Goal: Task Accomplishment & Management: Complete application form

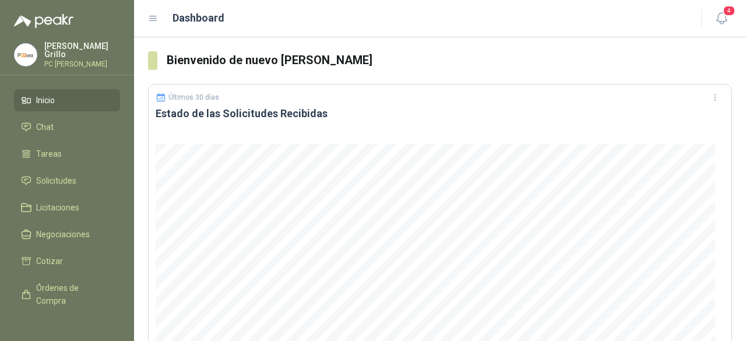
scroll to position [788, 0]
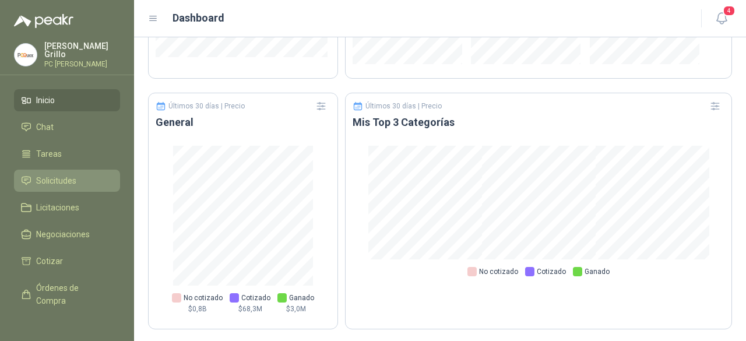
click at [52, 184] on span "Solicitudes" at bounding box center [56, 180] width 40 height 13
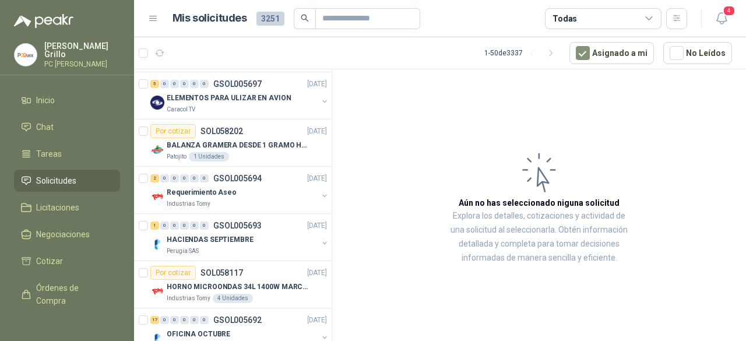
scroll to position [175, 0]
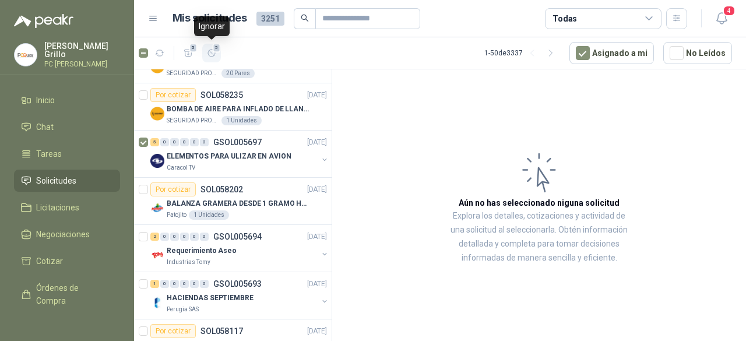
click at [212, 52] on icon "button" at bounding box center [212, 53] width 10 height 10
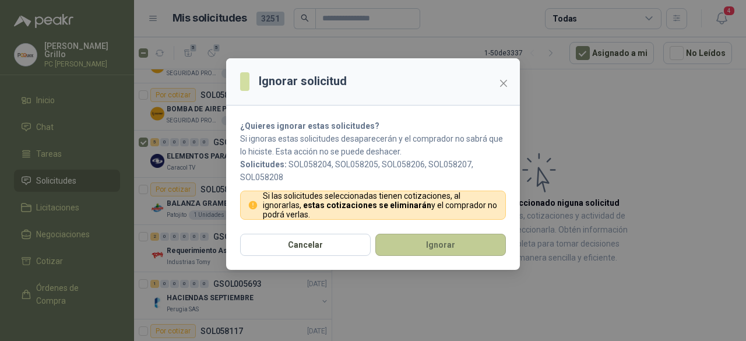
click at [412, 238] on button "Ignorar" at bounding box center [440, 245] width 131 height 22
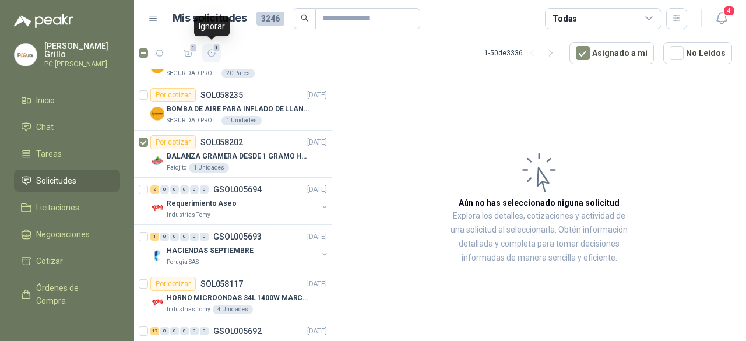
click at [217, 53] on button "1" at bounding box center [211, 53] width 19 height 19
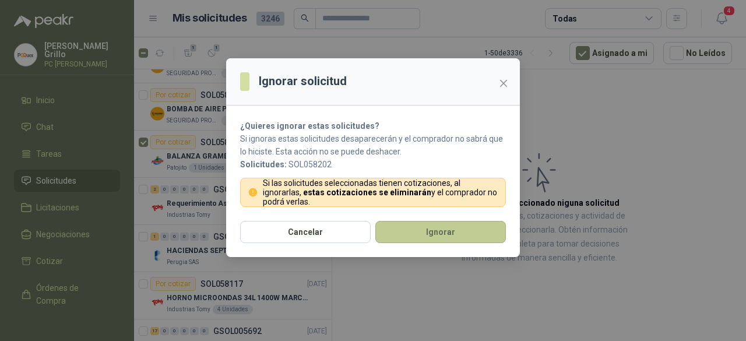
click at [416, 239] on button "Ignorar" at bounding box center [440, 232] width 131 height 22
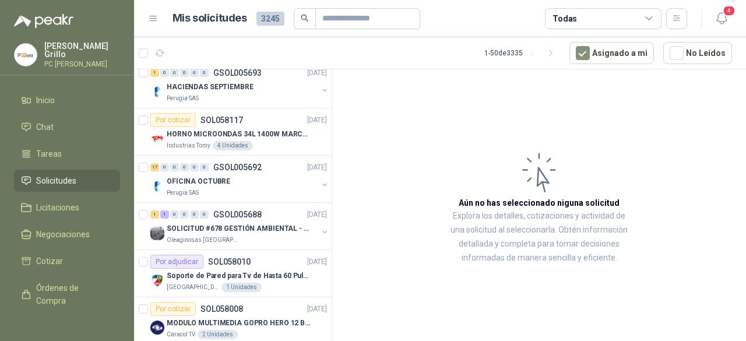
scroll to position [350, 0]
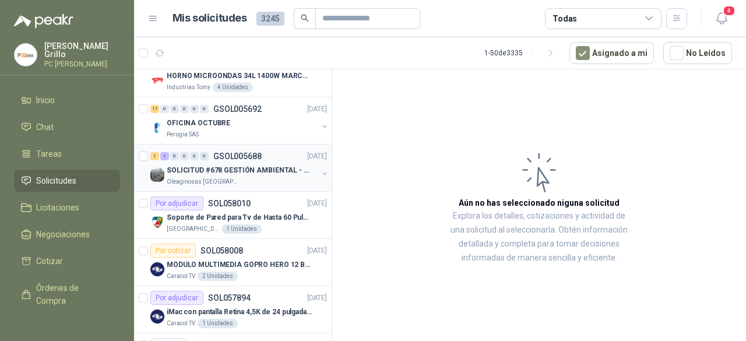
click at [237, 174] on div "SOLICITUD #678 GESTIÓN AMBIENTAL - TUMACO" at bounding box center [242, 170] width 151 height 14
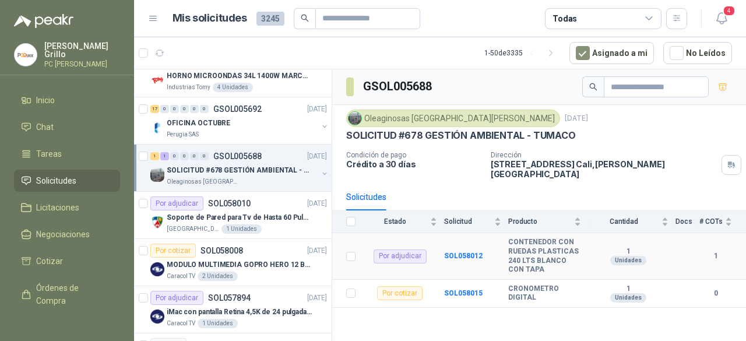
click at [389, 250] on div "Por adjudicar" at bounding box center [400, 257] width 53 height 14
click at [464, 252] on b "SOL058012" at bounding box center [463, 256] width 38 height 8
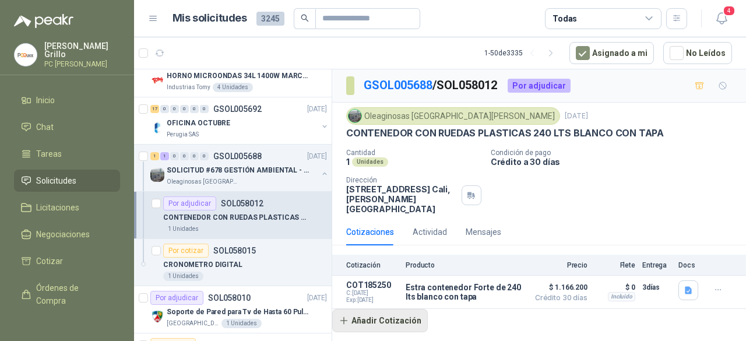
click at [354, 309] on button "Añadir Cotización" at bounding box center [380, 320] width 96 height 23
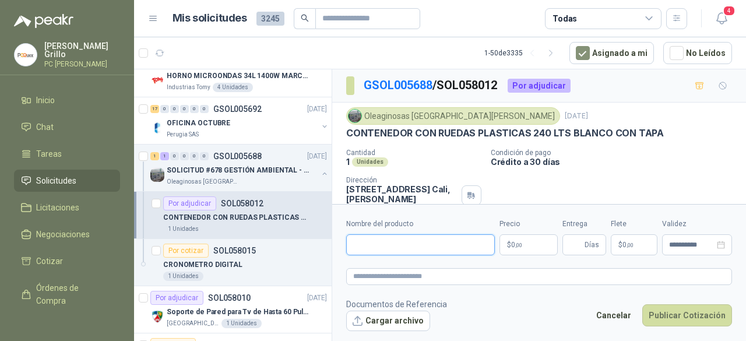
click at [382, 243] on input "Nombre del producto" at bounding box center [420, 244] width 149 height 21
paste input "**********"
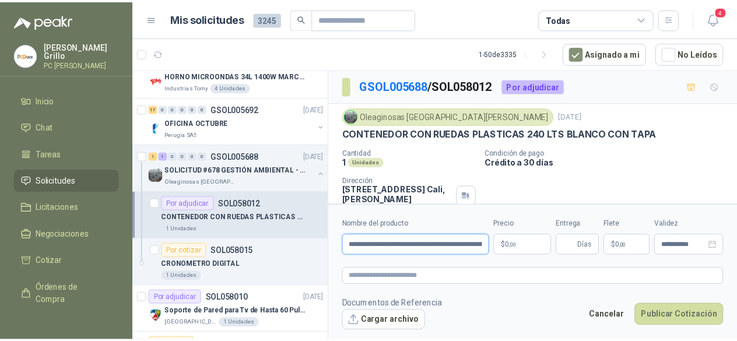
scroll to position [0, 129]
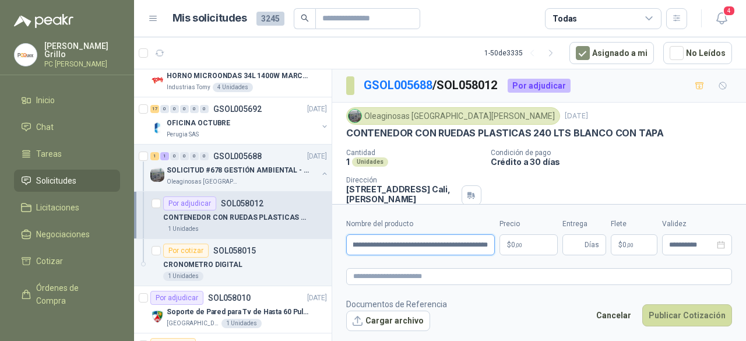
type input "**********"
click at [525, 241] on body "Juan Grillo PC QUICK Inicio Chat Tareas Solicitudes Licitaciones Negociaciones …" at bounding box center [373, 170] width 746 height 341
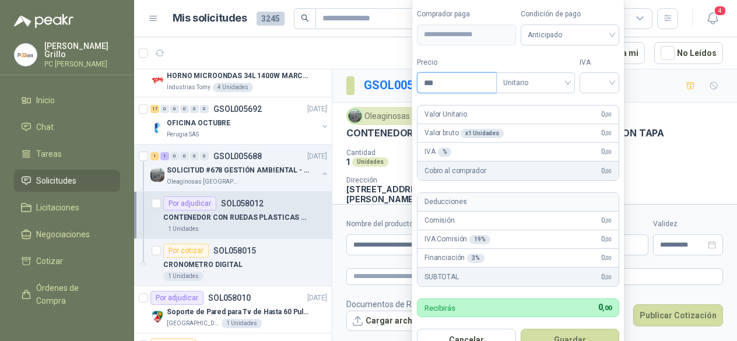
click at [443, 84] on input "***" at bounding box center [456, 83] width 79 height 20
type input "*********"
click at [598, 78] on input "search" at bounding box center [599, 81] width 26 height 17
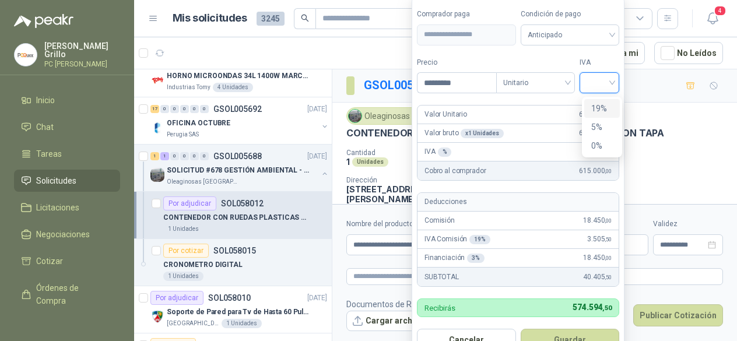
click at [598, 111] on div "19%" at bounding box center [602, 108] width 22 height 13
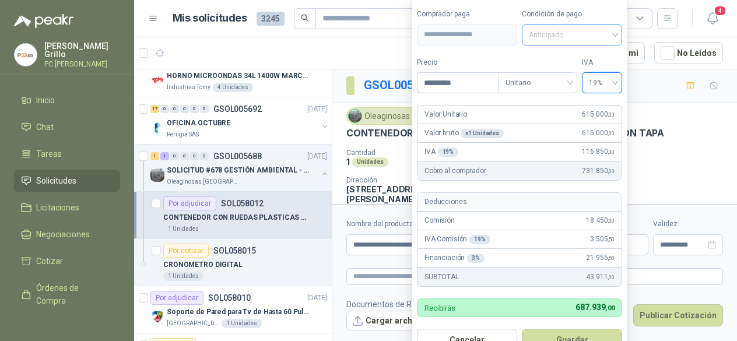
click at [544, 36] on span "Anticipado" at bounding box center [572, 34] width 86 height 17
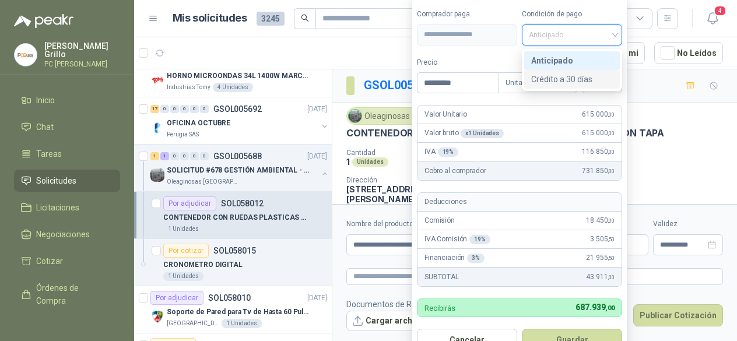
click at [547, 73] on div "Crédito a 30 días" at bounding box center [572, 79] width 82 height 13
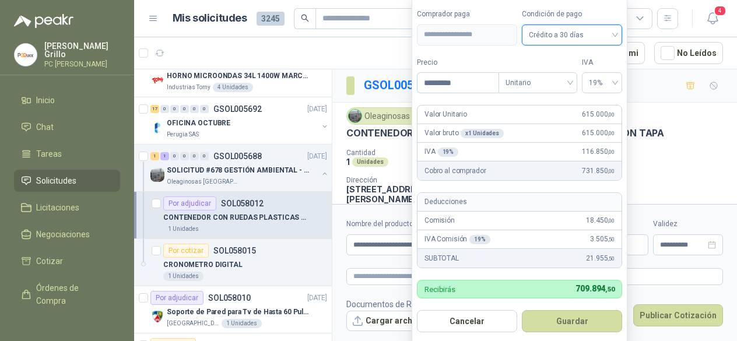
click at [552, 322] on button "Guardar" at bounding box center [572, 321] width 100 height 22
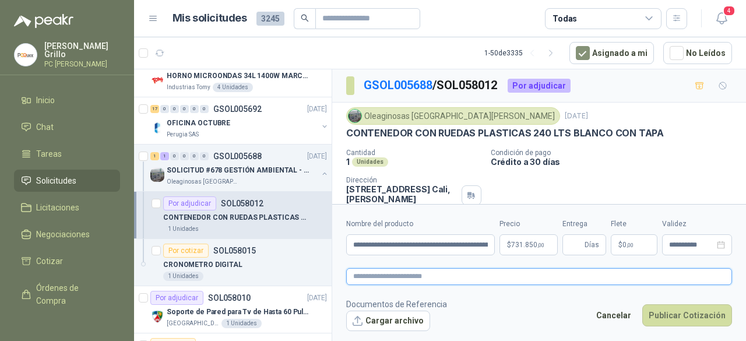
click at [405, 273] on textarea at bounding box center [539, 276] width 386 height 16
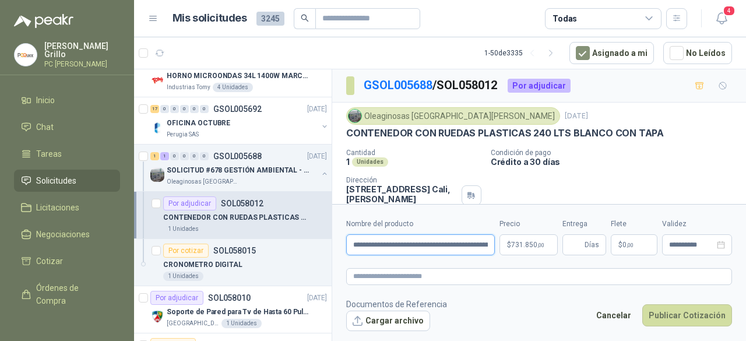
click at [392, 239] on input "**********" at bounding box center [420, 244] width 149 height 21
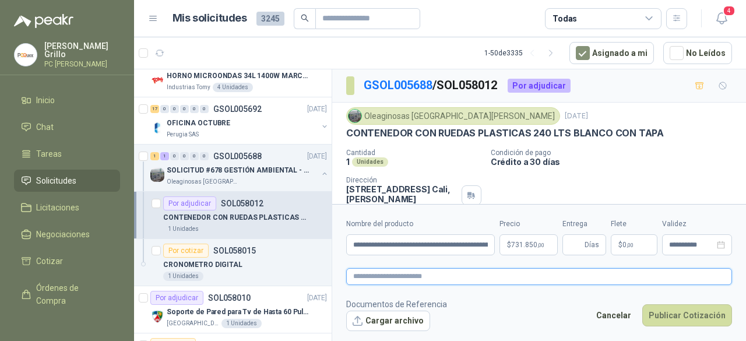
click at [394, 269] on textarea at bounding box center [539, 276] width 386 height 16
paste textarea "**********"
type textarea "**********"
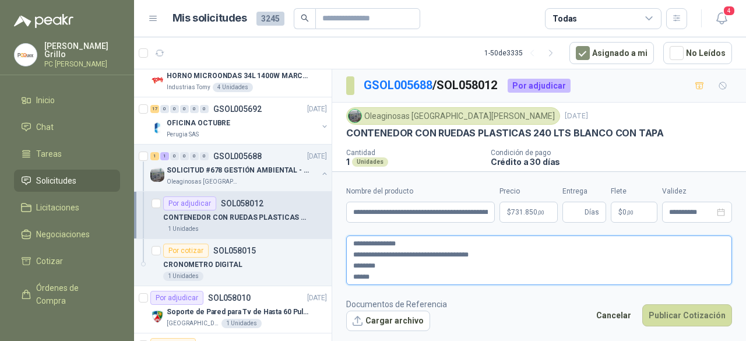
type textarea "**********"
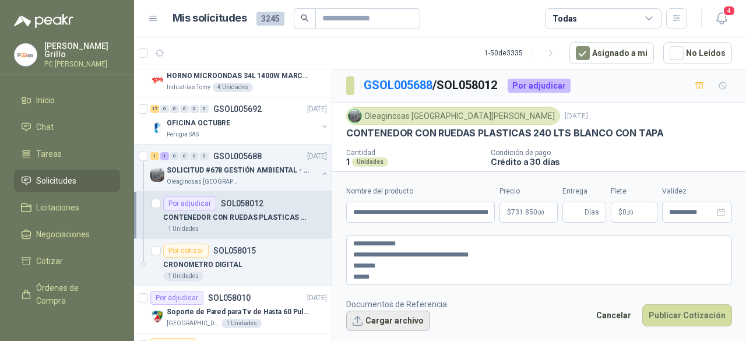
click at [394, 324] on button "Cargar archivo" at bounding box center [388, 321] width 84 height 21
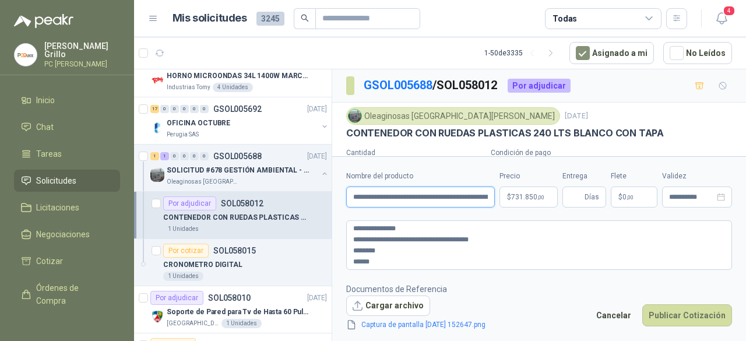
click at [353, 198] on input "**********" at bounding box center [420, 197] width 149 height 21
type input "**********"
click at [664, 319] on button "Publicar Cotización" at bounding box center [687, 315] width 90 height 22
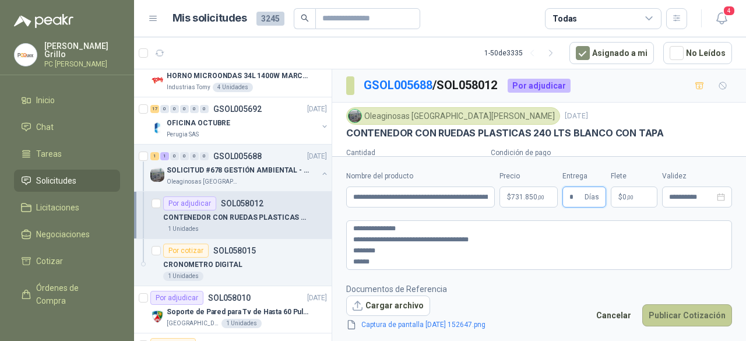
type input "*"
click at [675, 311] on button "Publicar Cotización" at bounding box center [687, 315] width 90 height 22
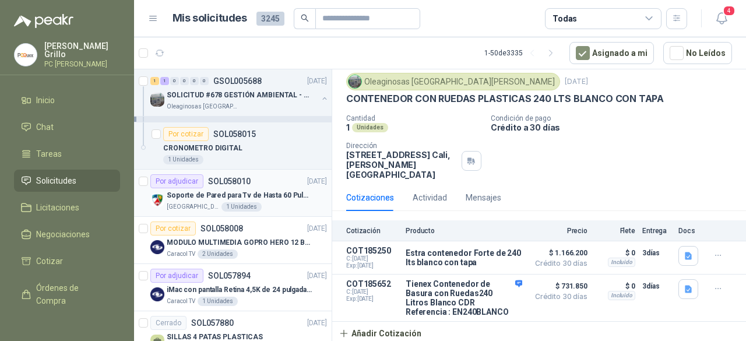
scroll to position [525, 0]
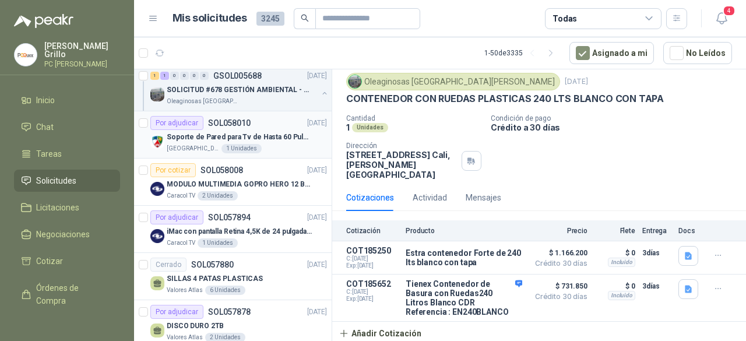
click at [219, 137] on p "Soporte de Pared para Tv de Hasta 60 Pulgadas con Brazo Articulado" at bounding box center [239, 137] width 145 height 11
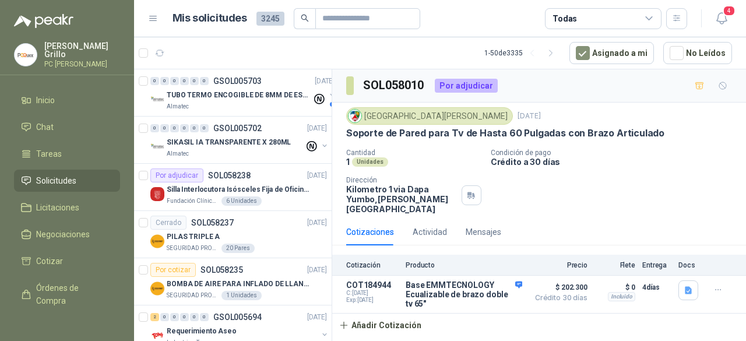
click at [45, 43] on div "Juan Grillo PC QUICK" at bounding box center [67, 55] width 106 height 26
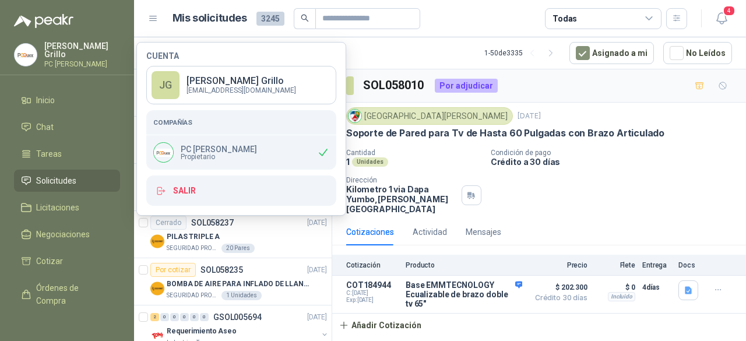
click at [50, 47] on p "Juan Grillo" at bounding box center [82, 50] width 76 height 16
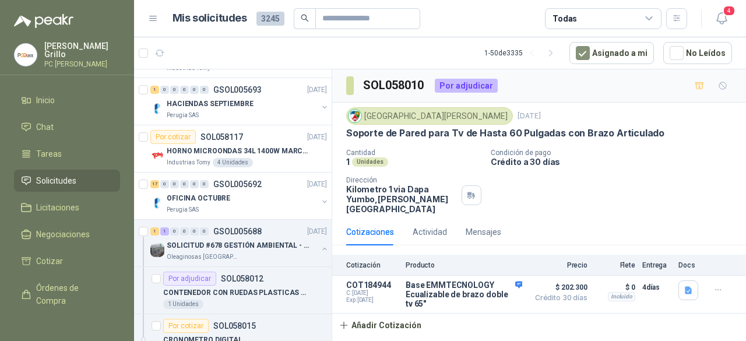
scroll to position [291, 0]
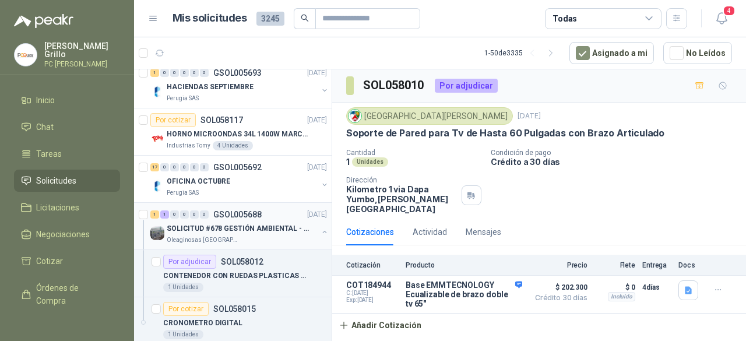
click at [240, 214] on p "GSOL005688" at bounding box center [237, 214] width 48 height 8
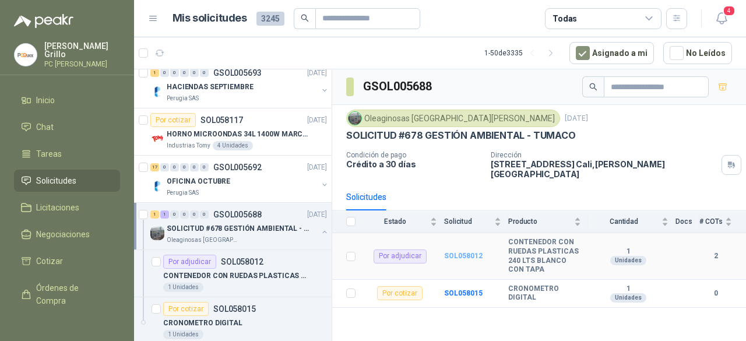
click at [465, 252] on b "SOL058012" at bounding box center [463, 256] width 38 height 8
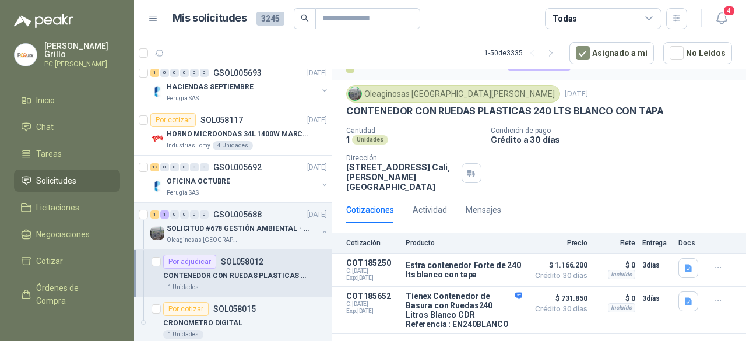
scroll to position [34, 0]
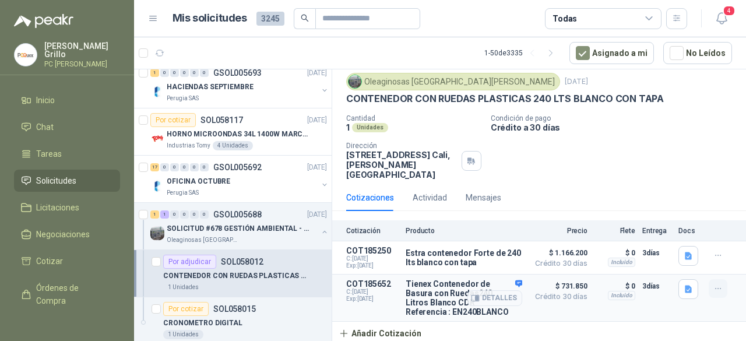
click at [714, 284] on icon "button" at bounding box center [719, 289] width 10 height 10
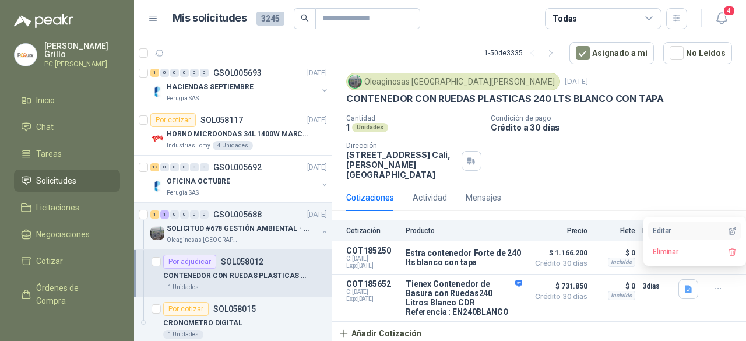
click at [690, 231] on button "Editar" at bounding box center [694, 231] width 93 height 19
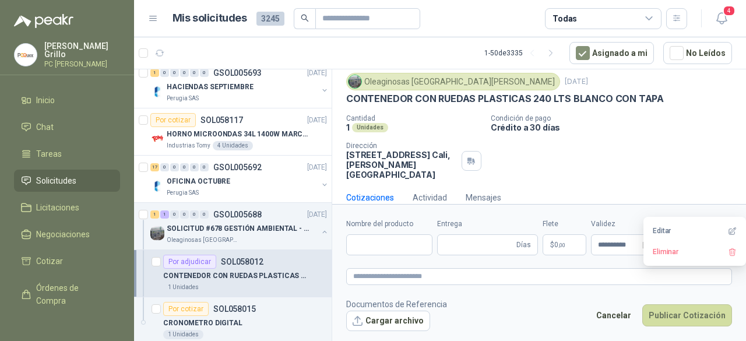
type input "**********"
type input "*"
type textarea "**********"
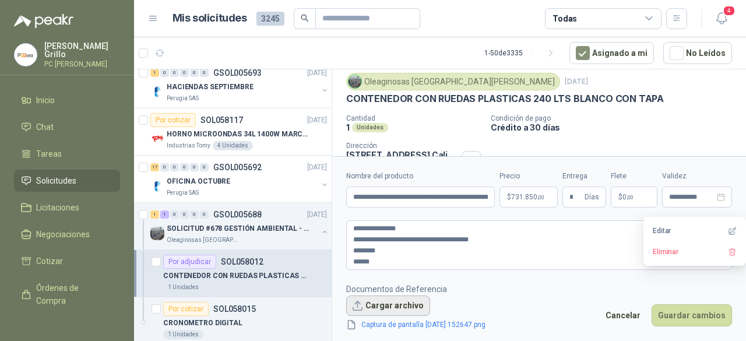
click at [399, 305] on button "Cargar archivo" at bounding box center [388, 306] width 84 height 21
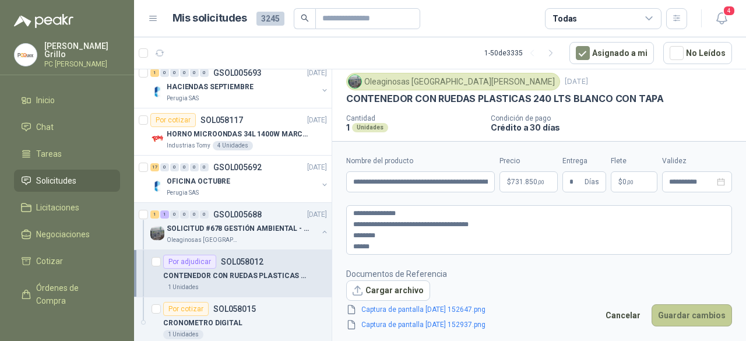
click at [669, 321] on button "Guardar cambios" at bounding box center [692, 315] width 80 height 22
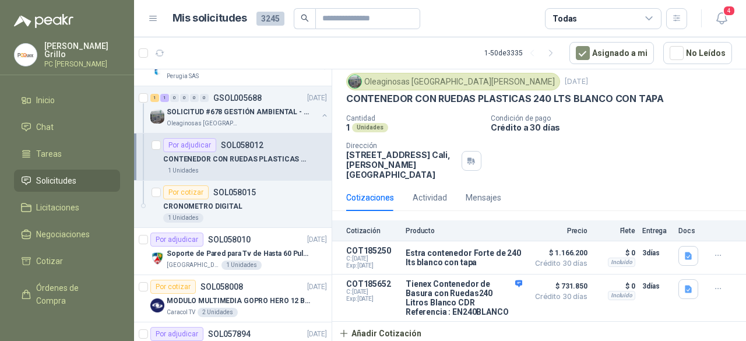
scroll to position [466, 0]
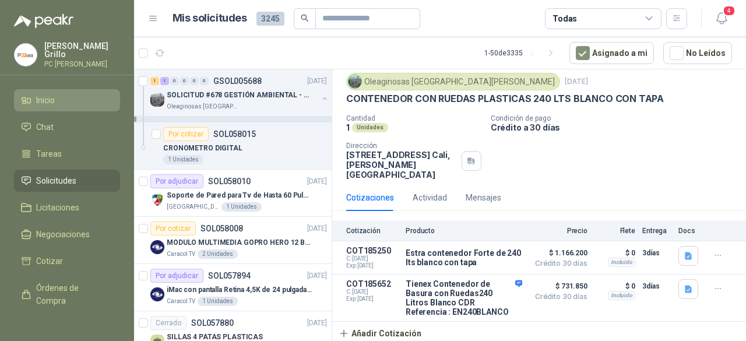
click at [65, 104] on link "Inicio" at bounding box center [67, 100] width 106 height 22
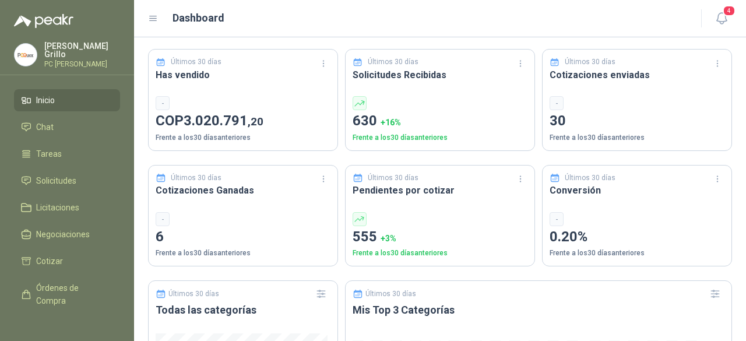
scroll to position [350, 0]
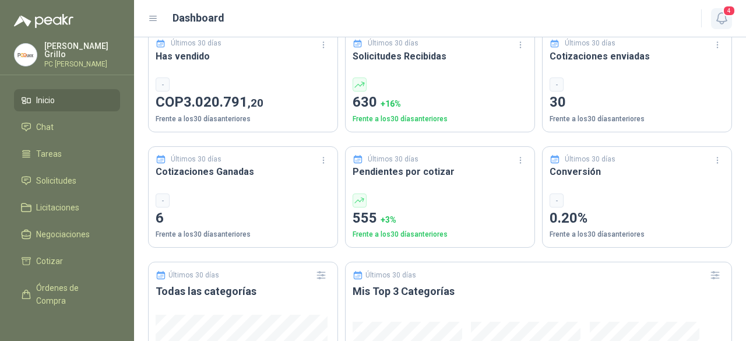
click at [728, 27] on button "4" at bounding box center [721, 18] width 21 height 21
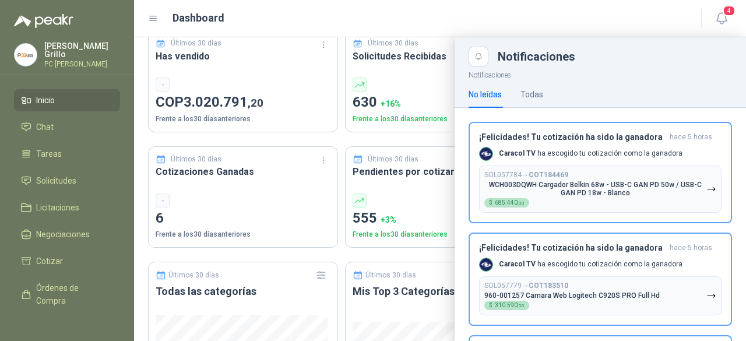
click at [51, 104] on link "Inicio" at bounding box center [67, 100] width 106 height 22
click at [61, 183] on span "Solicitudes" at bounding box center [56, 180] width 40 height 13
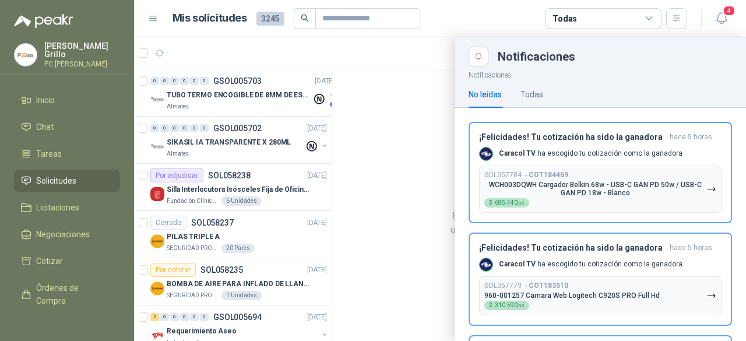
drag, startPoint x: 328, startPoint y: 92, endPoint x: 328, endPoint y: 109, distance: 16.9
click at [328, 109] on div at bounding box center [440, 189] width 612 height 304
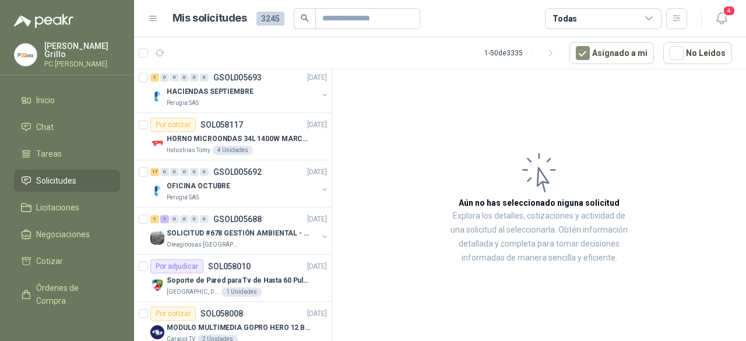
scroll to position [350, 0]
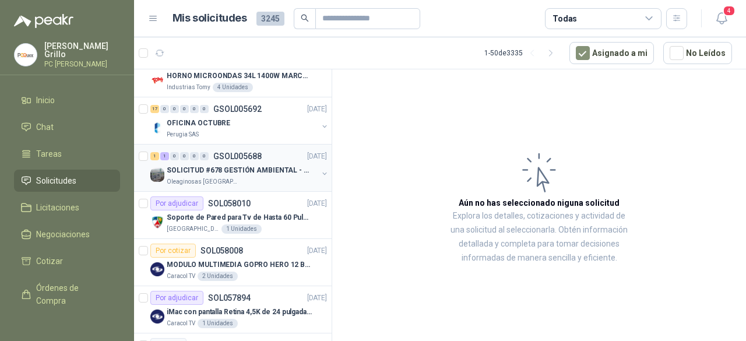
click at [248, 165] on p "SOLICITUD #678 GESTIÓN AMBIENTAL - TUMACO" at bounding box center [239, 170] width 145 height 11
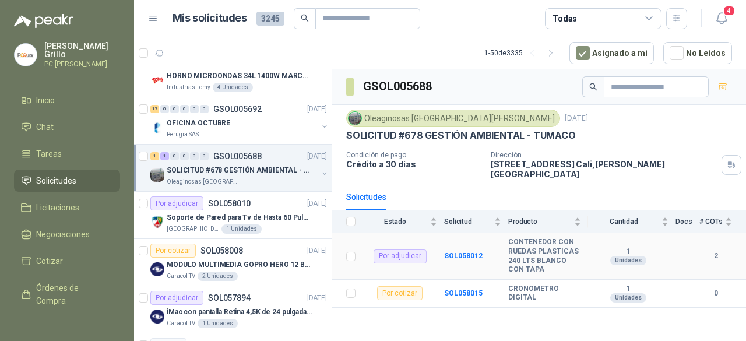
click at [416, 250] on div "Por adjudicar" at bounding box center [400, 257] width 53 height 14
click at [465, 252] on b "SOL058012" at bounding box center [463, 256] width 38 height 8
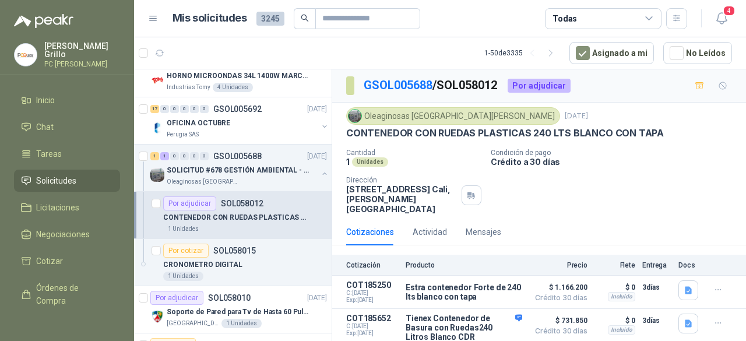
scroll to position [34, 0]
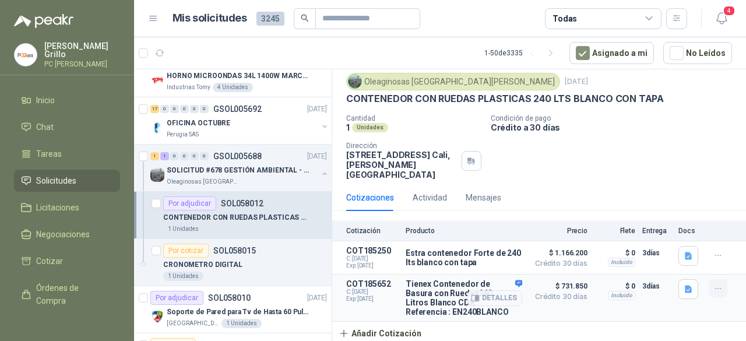
click at [714, 284] on icon "button" at bounding box center [719, 289] width 10 height 10
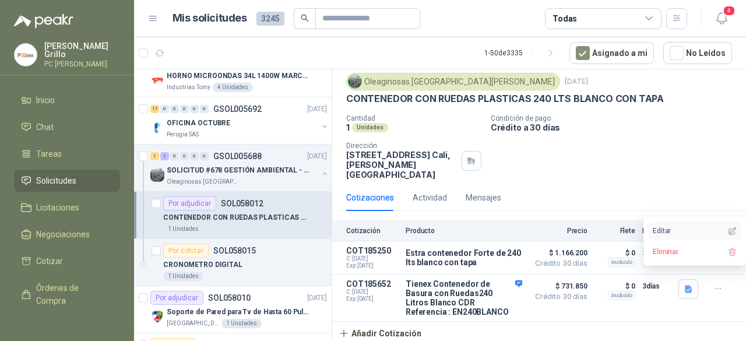
click at [672, 235] on button "Editar" at bounding box center [694, 231] width 93 height 19
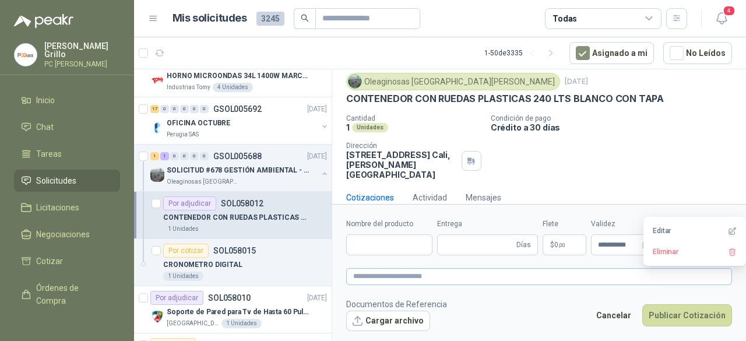
type input "**********"
type input "*"
type textarea "**********"
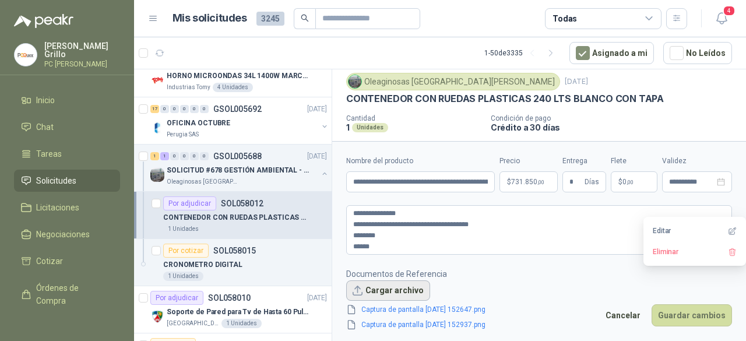
click at [407, 289] on button "Cargar archivo" at bounding box center [388, 290] width 84 height 21
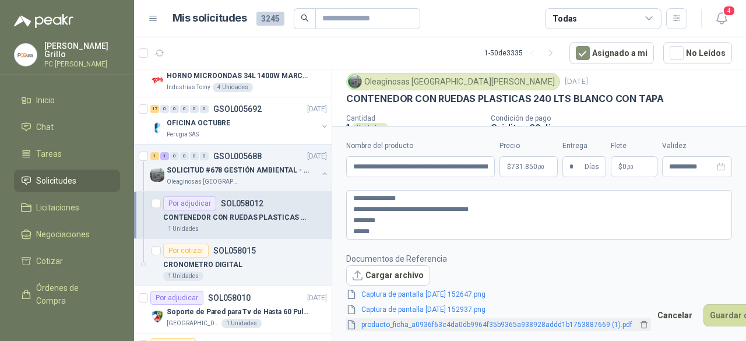
click at [510, 321] on link "producto_ficha_a0936f63c4da0db9964f35b9365a938928addd1b1753887669 (1).pdf" at bounding box center [497, 324] width 280 height 11
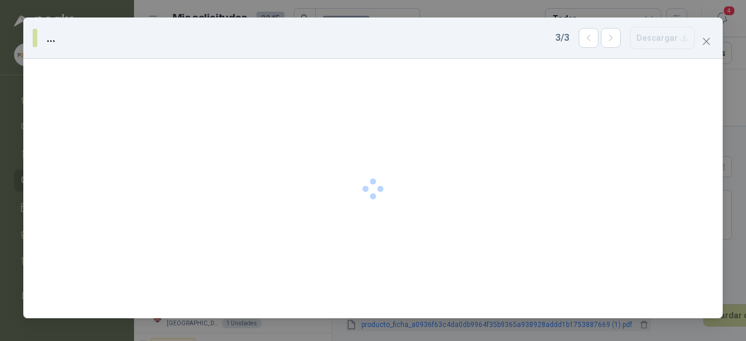
click at [510, 321] on div "... 3 / 3 Descargar" at bounding box center [373, 170] width 746 height 341
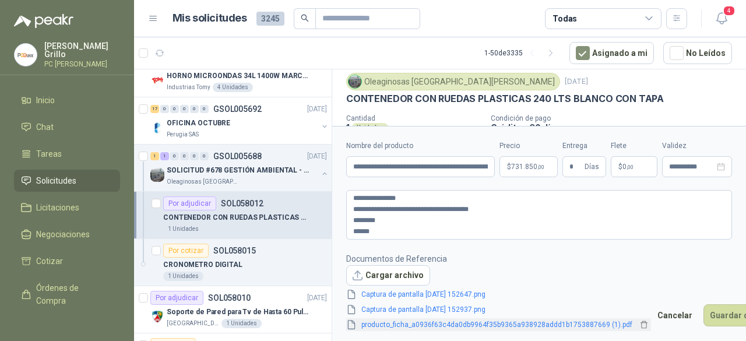
click at [512, 324] on link "producto_ficha_a0936f63c4da0db9964f35b9365a938928addd1b1753887669 (1).pdf" at bounding box center [497, 324] width 280 height 11
click at [512, 324] on div "producto_ficha_a0936f63c4da0db9964f35b9365a938928addd1b1753887669 (1).pdf 3 / 3…" at bounding box center [373, 170] width 746 height 341
click at [512, 324] on link "producto_ficha_a0936f63c4da0db9964f35b9365a938928addd1b1753887669 (1).pdf" at bounding box center [497, 324] width 280 height 11
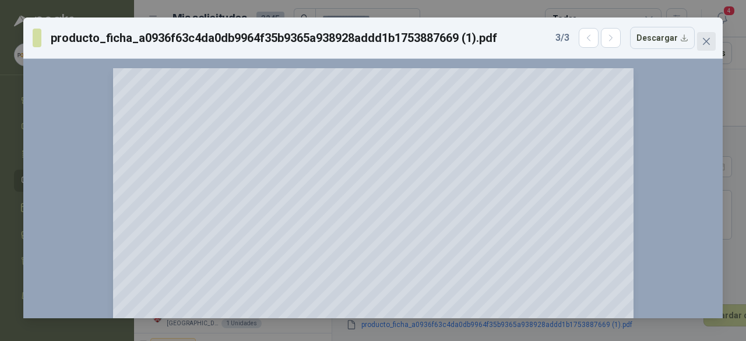
click at [711, 44] on span "Close" at bounding box center [706, 41] width 19 height 9
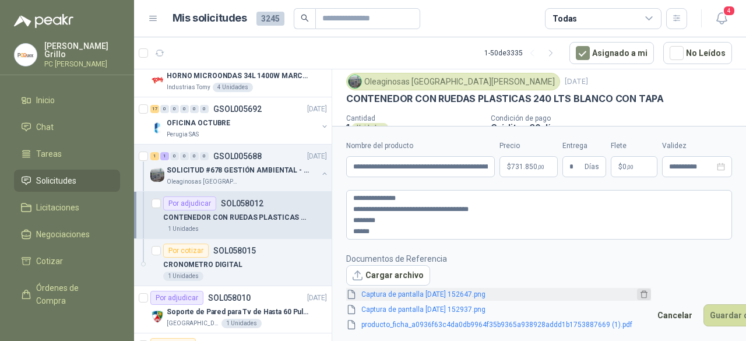
click at [641, 291] on icon "delete" at bounding box center [644, 295] width 7 height 8
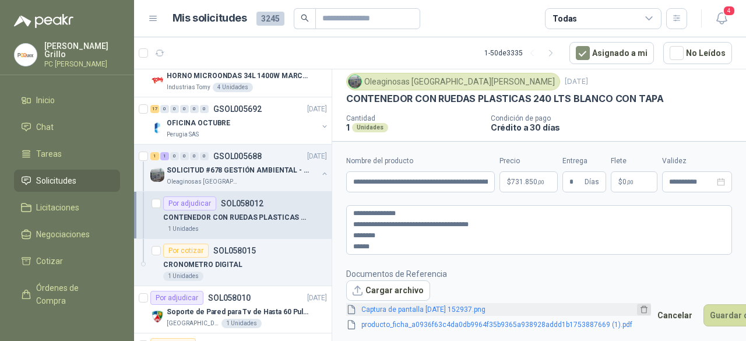
click at [640, 305] on icon "delete" at bounding box center [644, 309] width 8 height 8
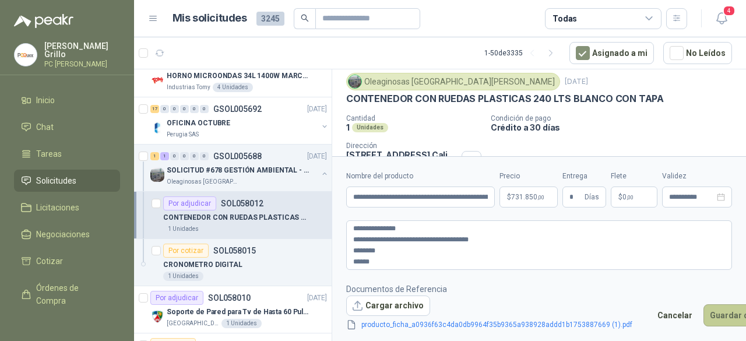
click at [714, 313] on button "Guardar cambios" at bounding box center [744, 315] width 80 height 22
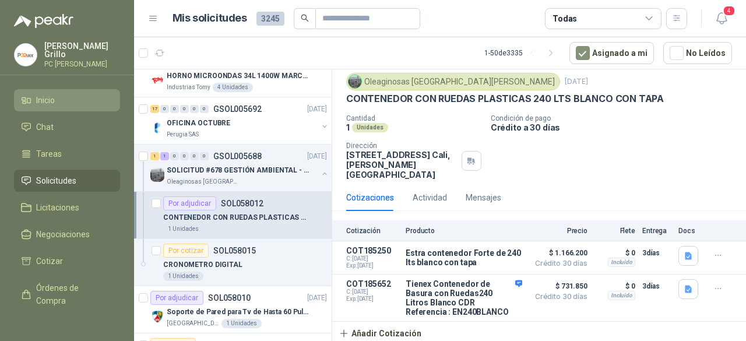
click at [30, 104] on li "Inicio" at bounding box center [67, 100] width 92 height 13
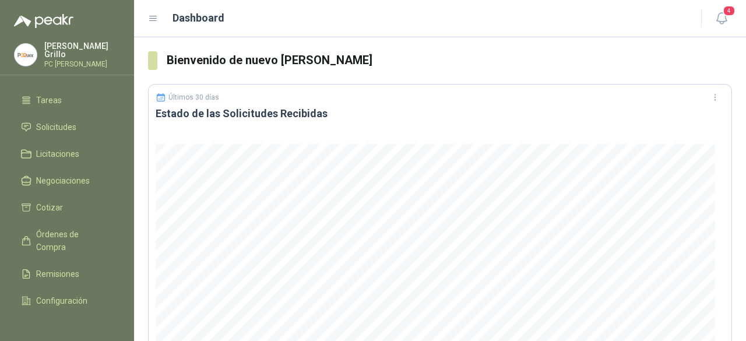
scroll to position [36, 0]
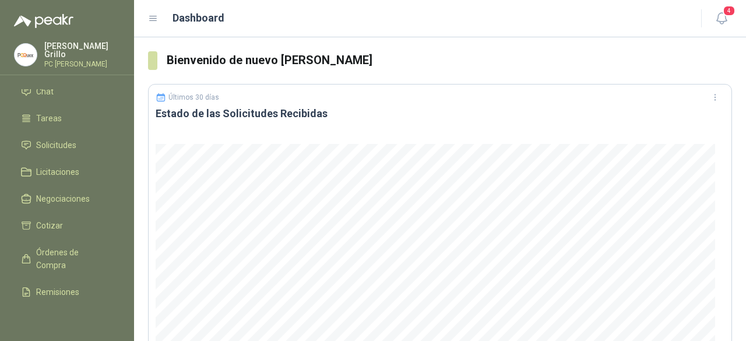
click at [62, 61] on p "PC [PERSON_NAME]" at bounding box center [82, 64] width 76 height 7
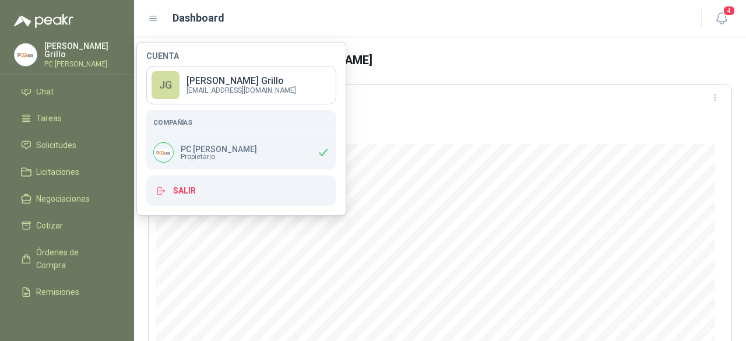
click at [64, 50] on p "Juan Grillo" at bounding box center [82, 50] width 76 height 16
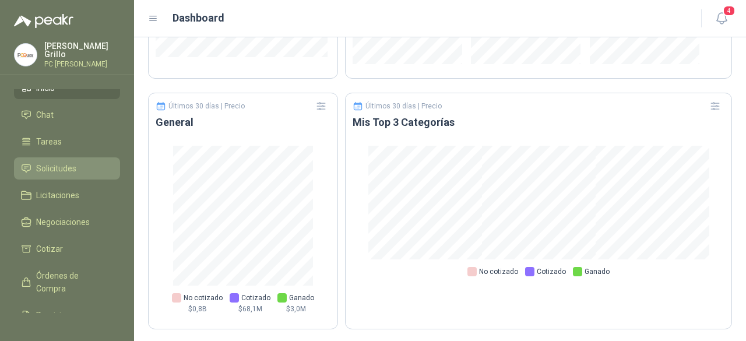
scroll to position [0, 0]
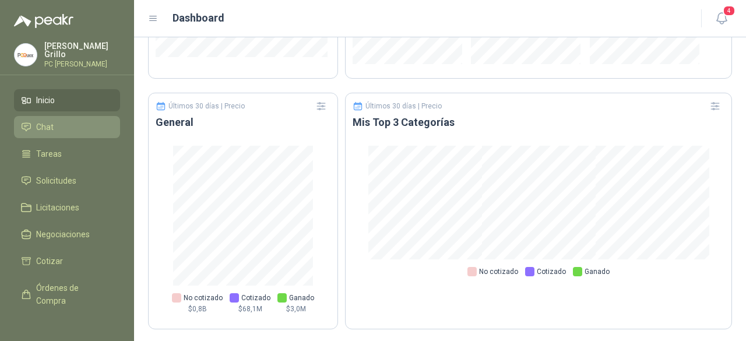
click at [56, 121] on li "Chat" at bounding box center [67, 127] width 92 height 13
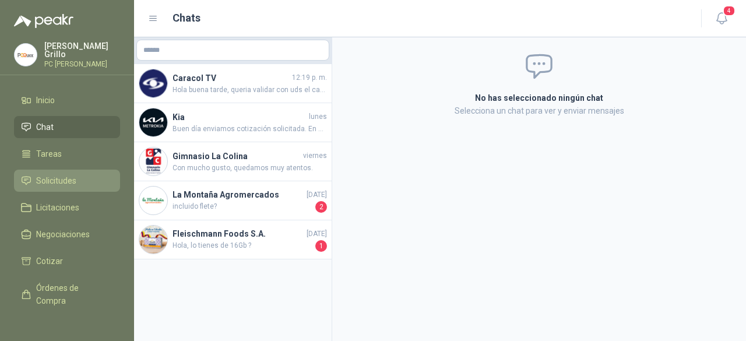
click at [68, 177] on span "Solicitudes" at bounding box center [56, 180] width 40 height 13
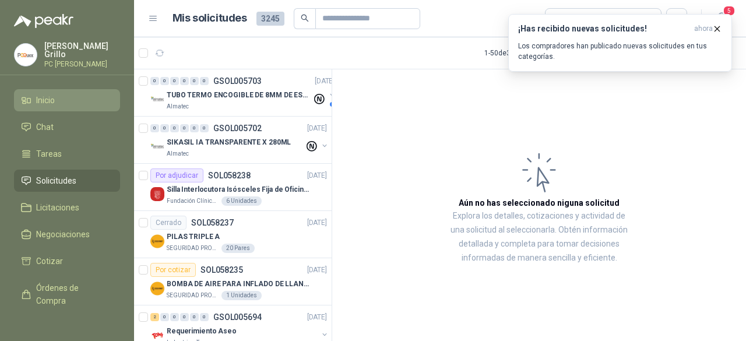
click at [44, 101] on span "Inicio" at bounding box center [45, 100] width 19 height 13
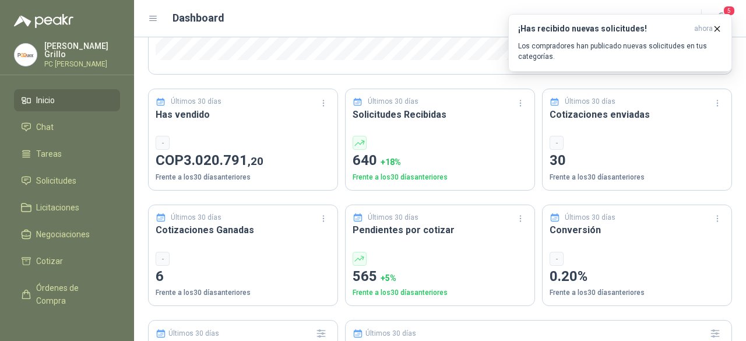
scroll to position [350, 0]
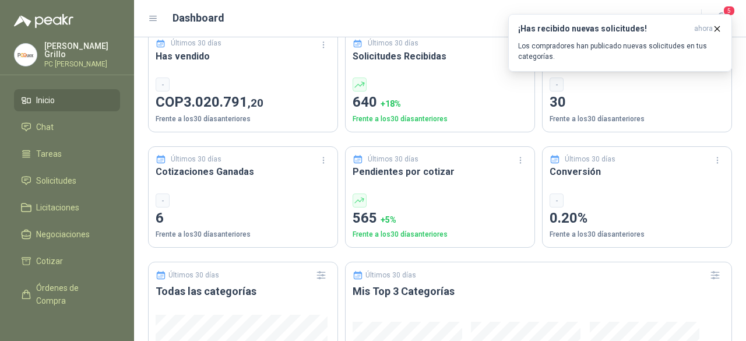
click at [684, 9] on header "Dashboard 5" at bounding box center [440, 18] width 612 height 37
click at [724, 10] on span "5" at bounding box center [729, 10] width 13 height 11
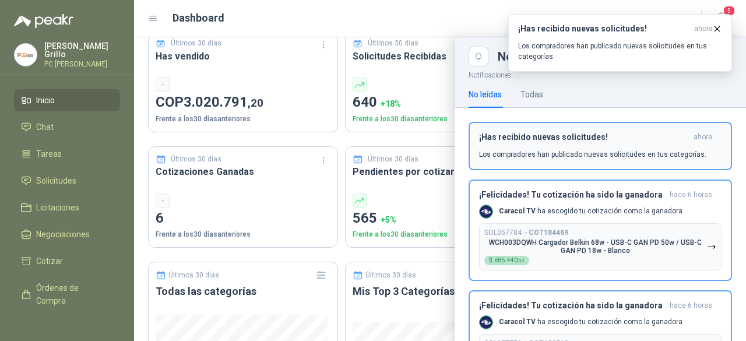
click at [661, 145] on div "¡Has recibido nuevas solicitudes! ahora Los compradores han publicado nuevas so…" at bounding box center [600, 145] width 243 height 27
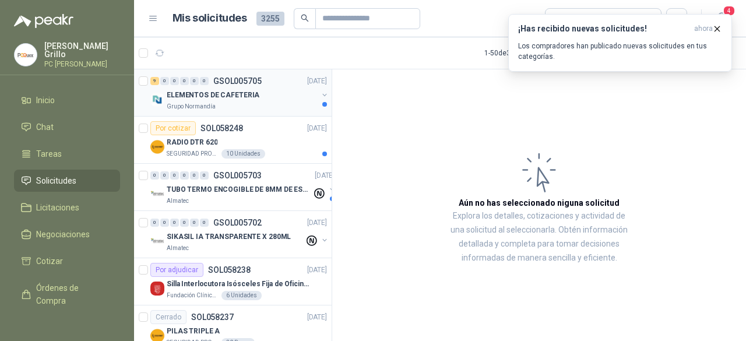
click at [211, 100] on div "ELEMENTOS DE CAFETERIA" at bounding box center [242, 95] width 151 height 14
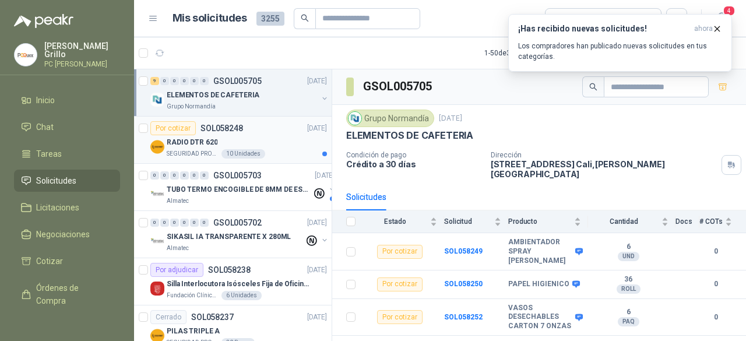
click at [206, 132] on div "Por cotizar SOL058248" at bounding box center [196, 128] width 93 height 14
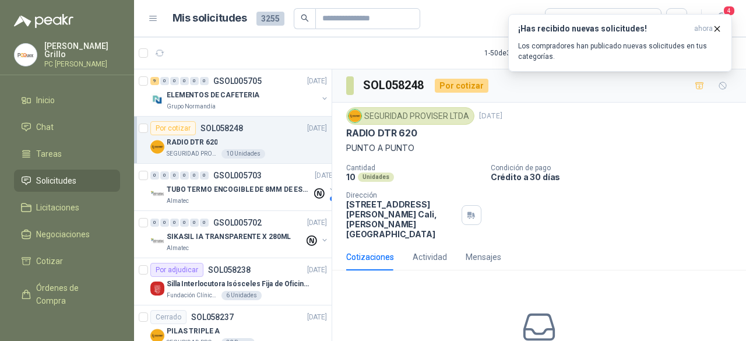
click at [345, 130] on div "SEGURIDAD PROVISER LTDA 30 sept, 2025 RADIO DTR 620 PUNTO A PUNTO Cantidad 10 U…" at bounding box center [539, 173] width 414 height 141
drag, startPoint x: 348, startPoint y: 131, endPoint x: 419, endPoint y: 132, distance: 70.6
click at [419, 132] on div "RADIO DTR 620" at bounding box center [539, 133] width 386 height 12
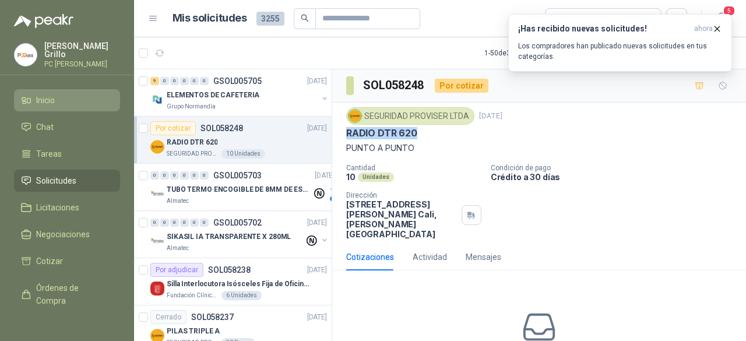
click at [47, 98] on span "Inicio" at bounding box center [45, 100] width 19 height 13
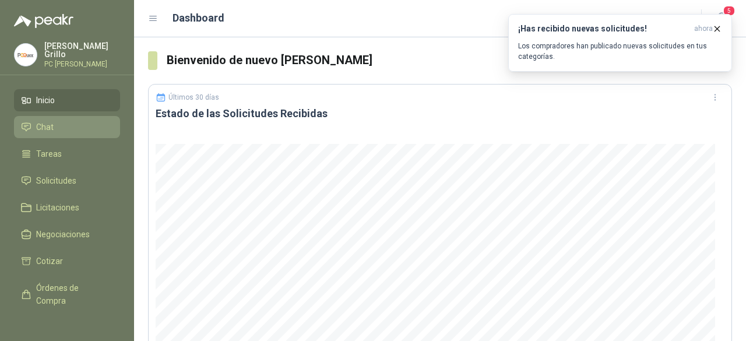
click at [58, 121] on li "Chat" at bounding box center [67, 127] width 92 height 13
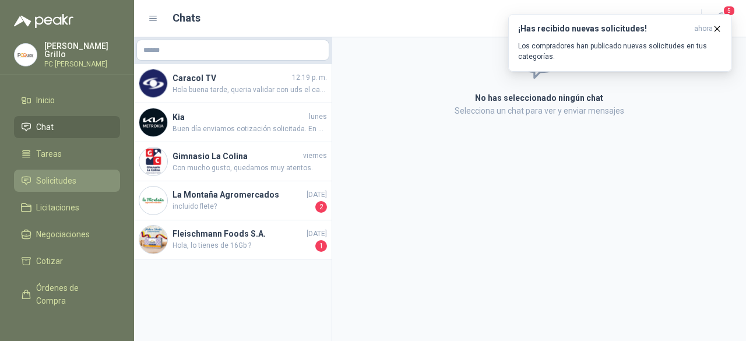
click at [48, 175] on span "Solicitudes" at bounding box center [56, 180] width 40 height 13
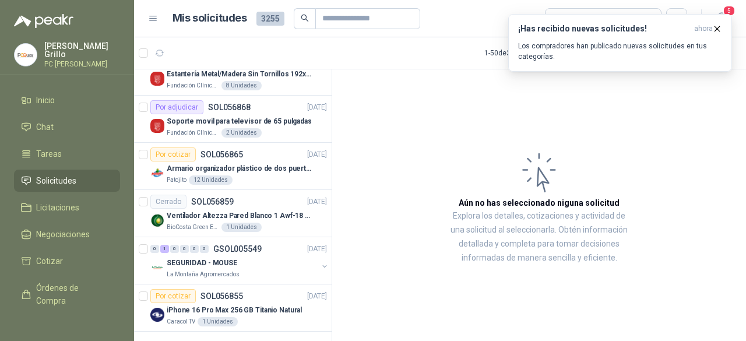
scroll to position [2101, 0]
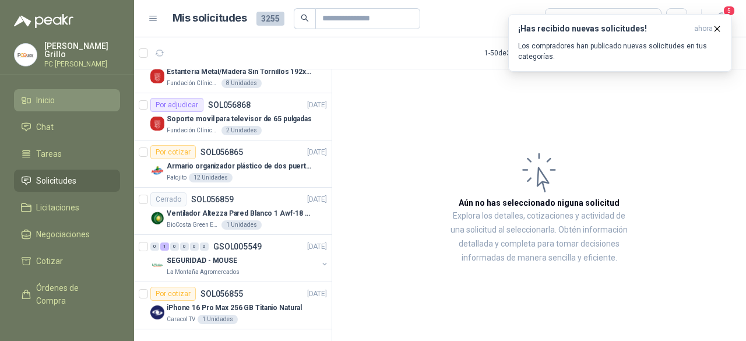
click at [45, 100] on span "Inicio" at bounding box center [45, 100] width 19 height 13
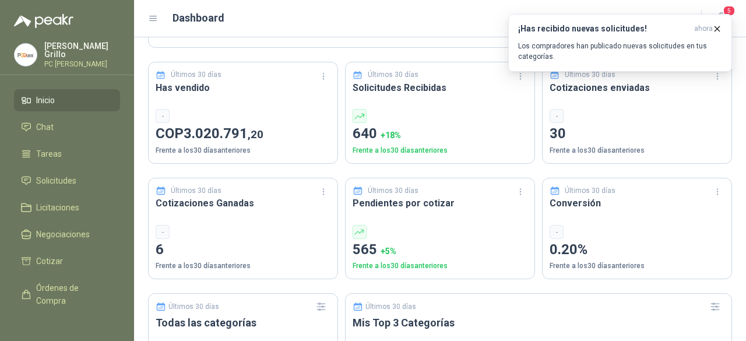
scroll to position [408, 0]
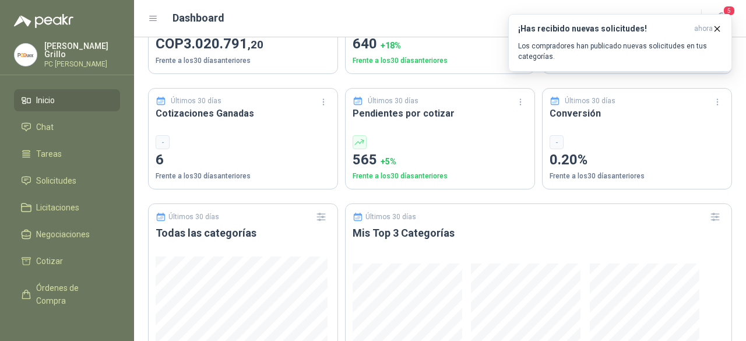
click at [64, 52] on p "Juan Grillo" at bounding box center [82, 50] width 76 height 16
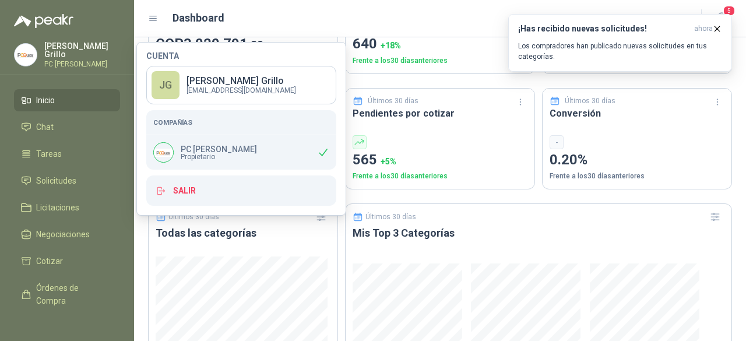
click at [48, 101] on span "Inicio" at bounding box center [45, 100] width 19 height 13
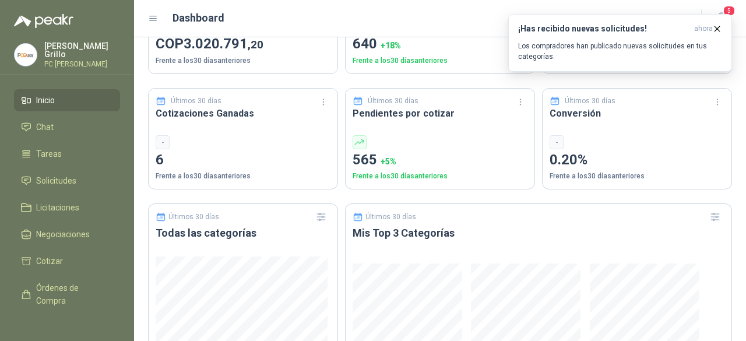
click at [56, 100] on li "Inicio" at bounding box center [67, 100] width 92 height 13
click at [57, 51] on p "Juan Grillo" at bounding box center [82, 50] width 76 height 16
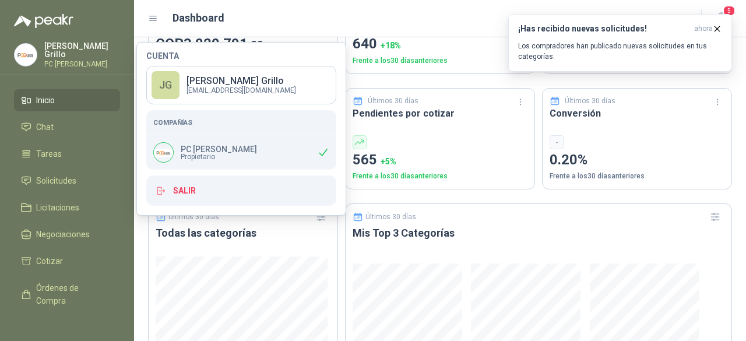
click at [212, 80] on p "Juan Grillo" at bounding box center [242, 80] width 110 height 9
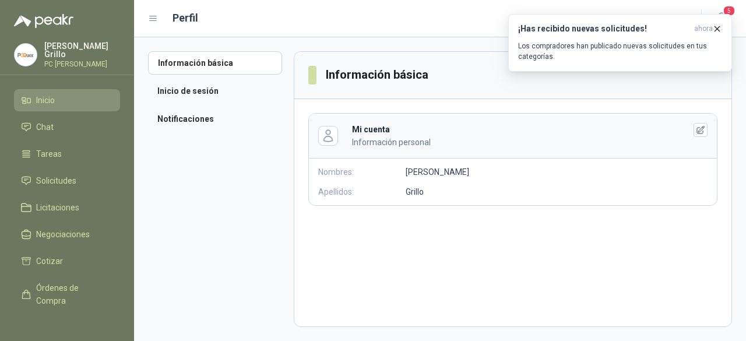
click at [38, 98] on span "Inicio" at bounding box center [45, 100] width 19 height 13
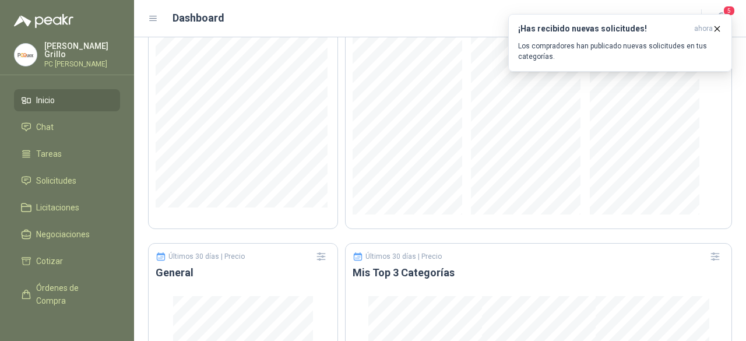
scroll to position [641, 0]
click at [717, 27] on icon "button" at bounding box center [717, 29] width 10 height 10
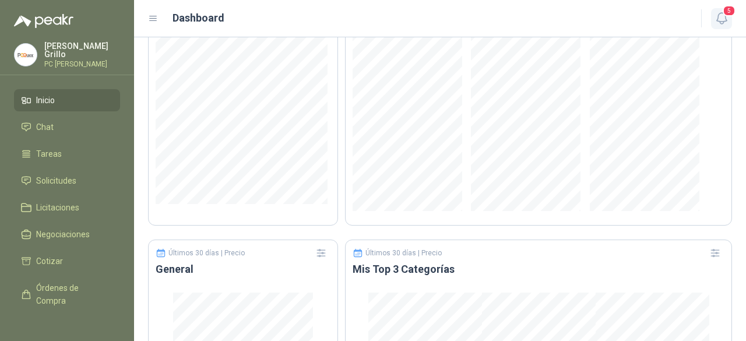
click at [720, 13] on icon "button" at bounding box center [722, 18] width 10 height 11
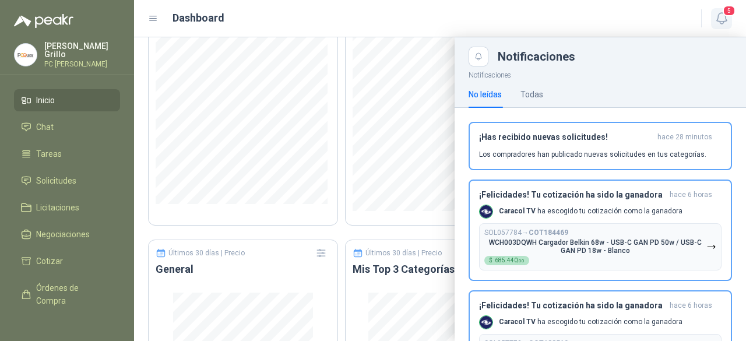
click at [720, 13] on icon "button" at bounding box center [722, 18] width 10 height 11
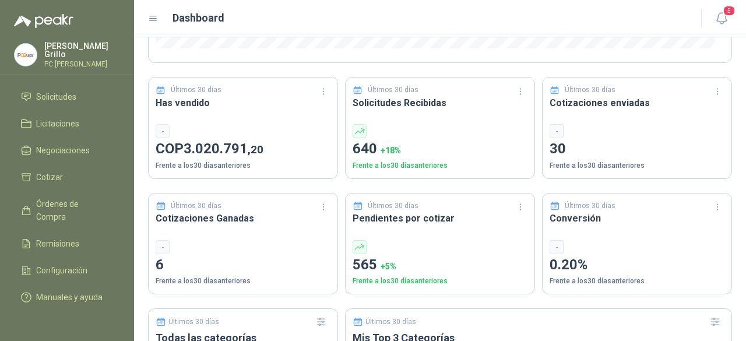
scroll to position [291, 0]
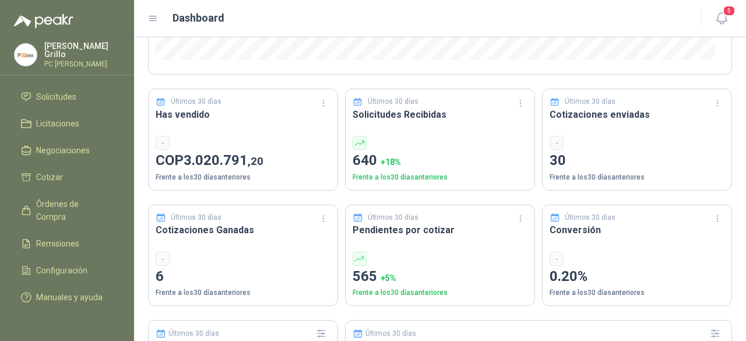
click at [50, 61] on p "PC [PERSON_NAME]" at bounding box center [82, 64] width 76 height 7
click at [721, 20] on icon "button" at bounding box center [722, 18] width 15 height 15
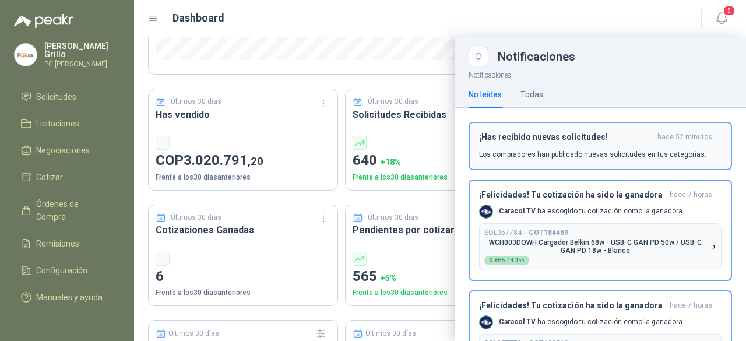
click at [619, 138] on h3 "¡Has recibido nuevas solicitudes!" at bounding box center [566, 137] width 174 height 10
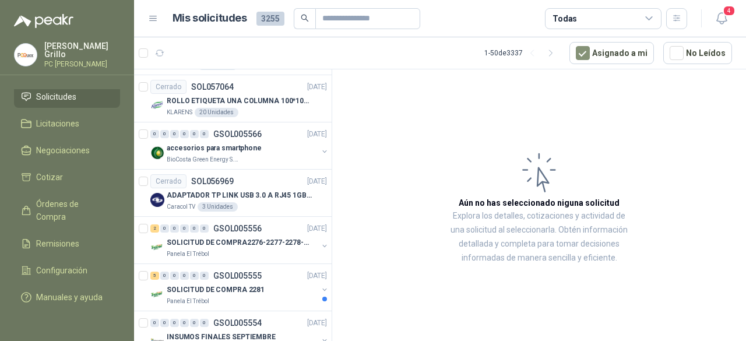
scroll to position [1807, 0]
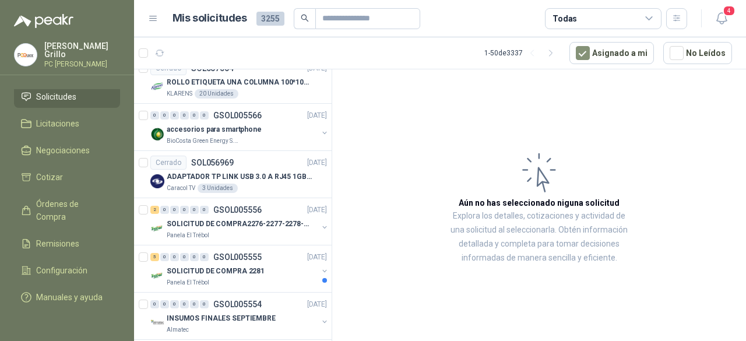
click at [248, 184] on div "Caracol TV 3 Unidades" at bounding box center [247, 188] width 160 height 9
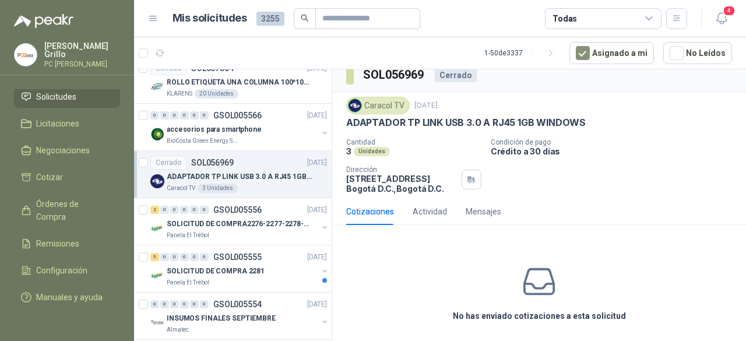
scroll to position [16, 0]
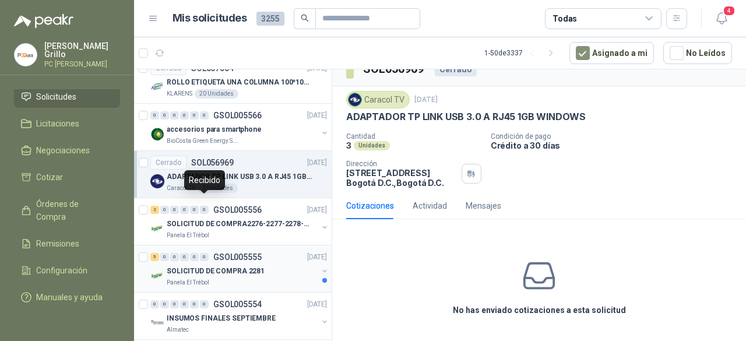
click at [227, 266] on p "SOLICITUD DE COMPRA 2281" at bounding box center [216, 271] width 98 height 11
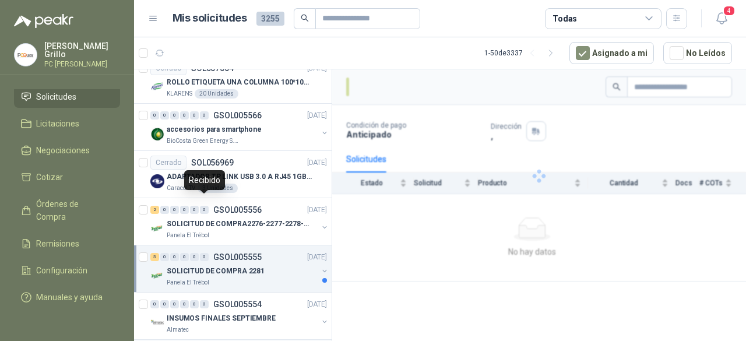
scroll to position [1924, 0]
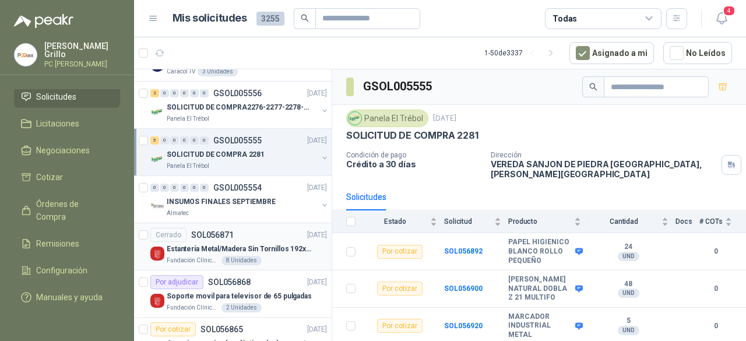
click at [231, 256] on div "8 Unidades" at bounding box center [242, 260] width 40 height 9
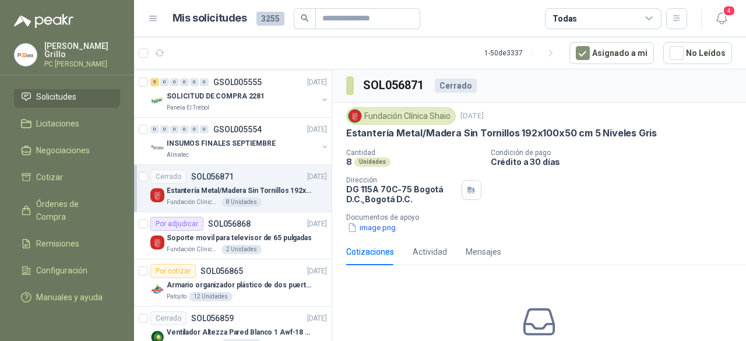
scroll to position [1691, 0]
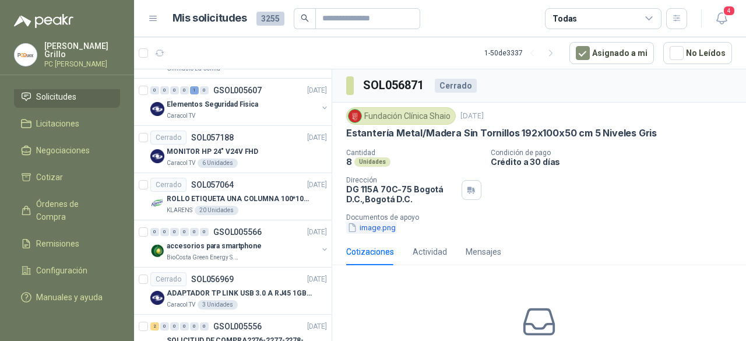
click at [385, 222] on button "image.png" at bounding box center [371, 228] width 51 height 12
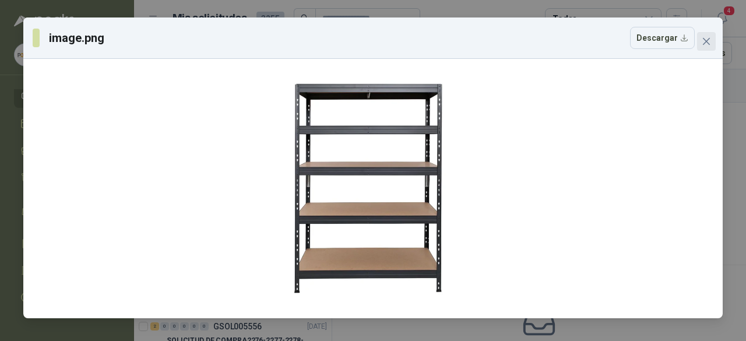
click at [704, 40] on icon "close" at bounding box center [706, 41] width 9 height 9
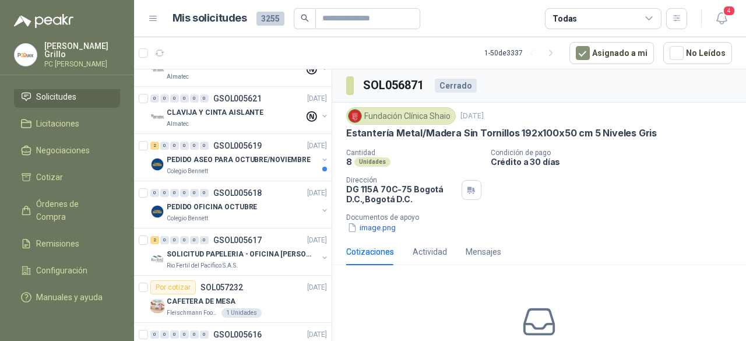
scroll to position [0, 0]
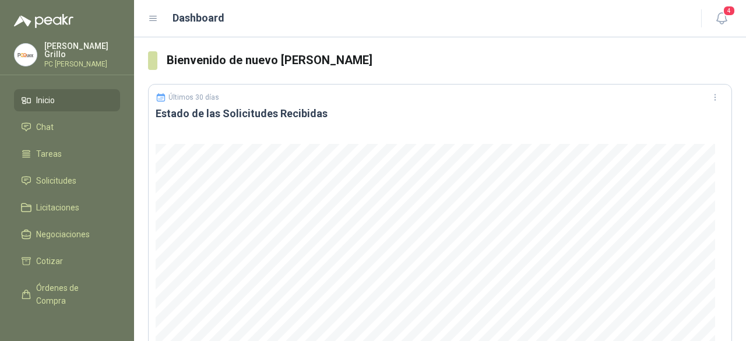
scroll to position [350, 0]
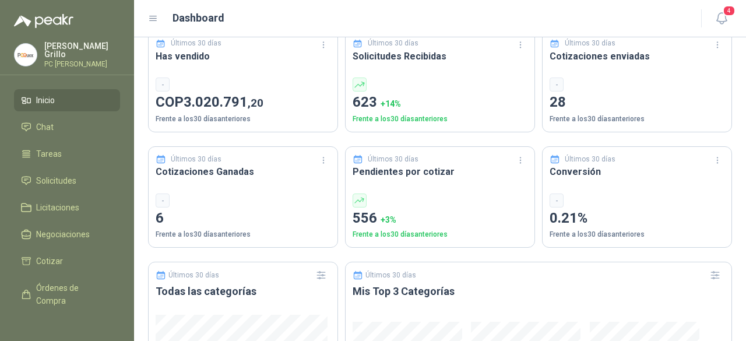
click at [50, 100] on span "Inicio" at bounding box center [45, 100] width 19 height 13
click at [48, 116] on link "Chat" at bounding box center [67, 127] width 106 height 22
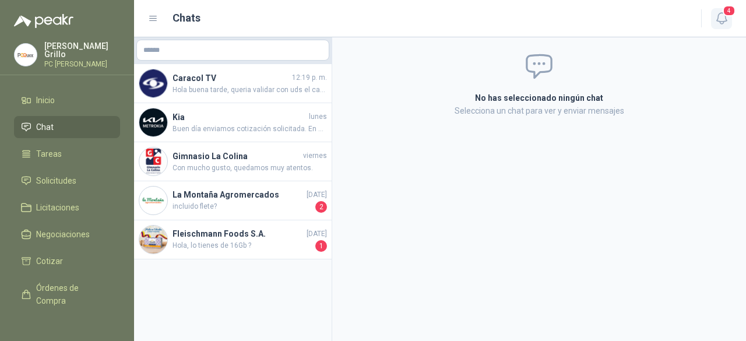
click at [719, 15] on icon "button" at bounding box center [722, 18] width 15 height 15
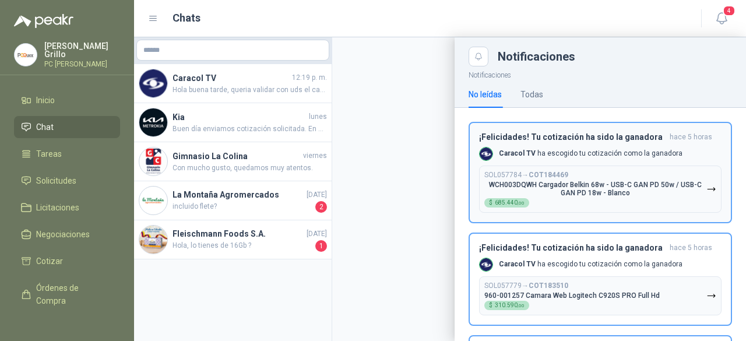
scroll to position [221, 0]
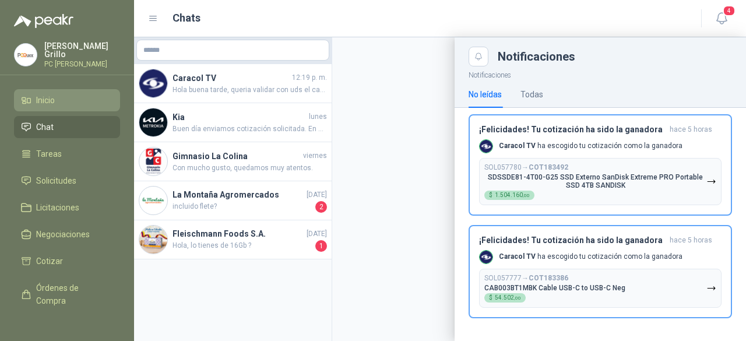
click at [40, 103] on span "Inicio" at bounding box center [45, 100] width 19 height 13
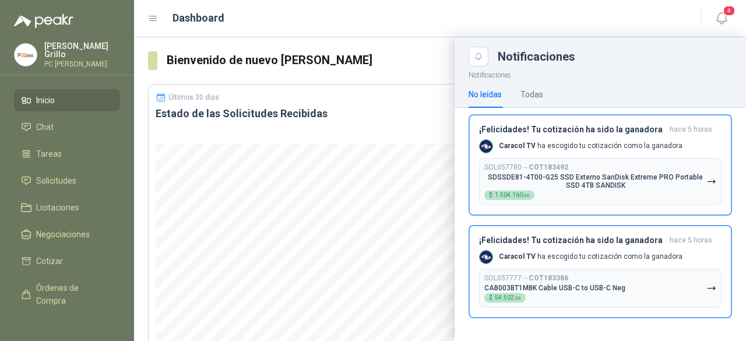
click at [141, 159] on div at bounding box center [440, 189] width 612 height 304
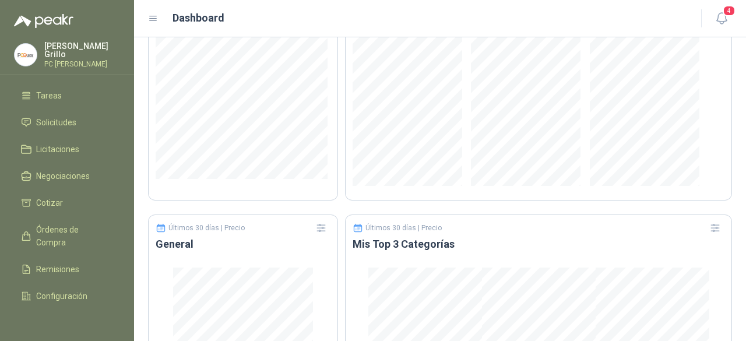
scroll to position [788, 0]
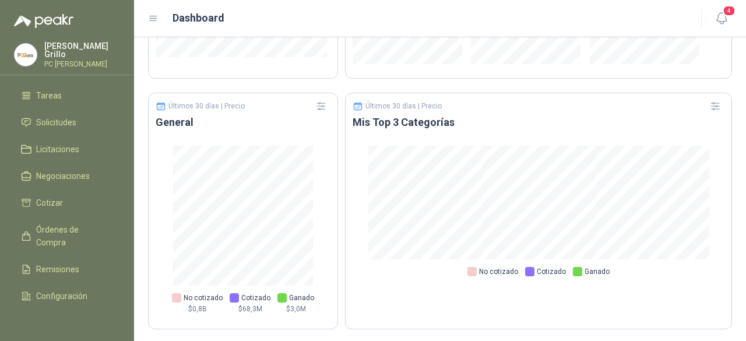
click at [78, 52] on p "Juan Grillo" at bounding box center [82, 50] width 76 height 16
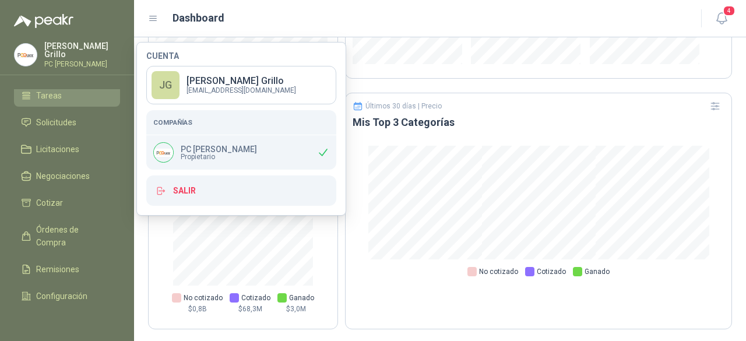
click at [46, 90] on span "Tareas" at bounding box center [49, 95] width 26 height 13
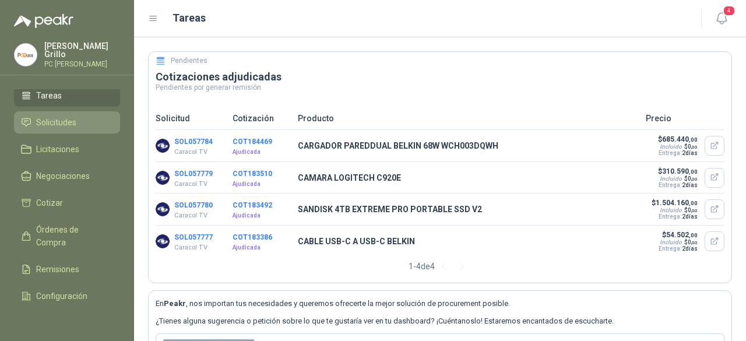
click at [59, 118] on span "Solicitudes" at bounding box center [56, 122] width 40 height 13
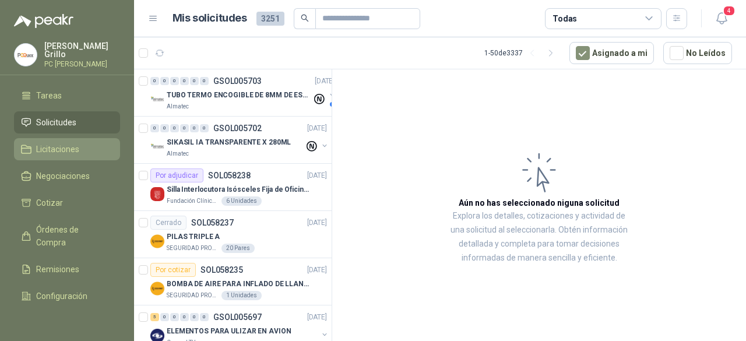
click at [61, 144] on span "Licitaciones" at bounding box center [57, 149] width 43 height 13
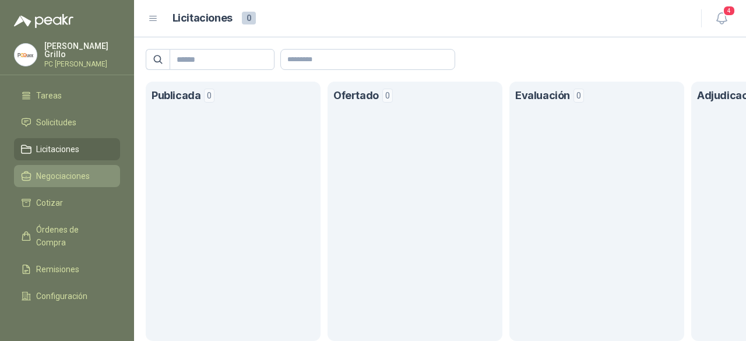
click at [55, 173] on span "Negociaciones" at bounding box center [63, 176] width 54 height 13
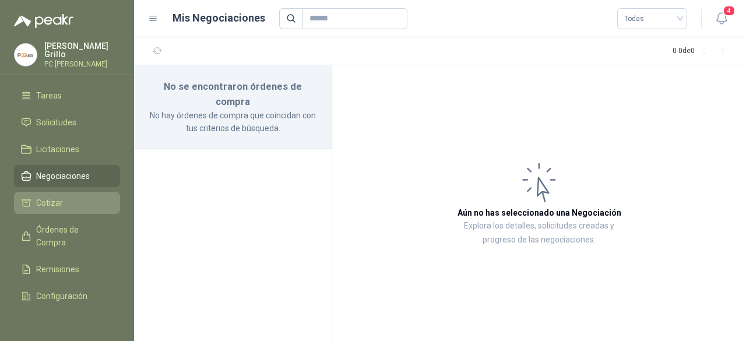
click at [50, 210] on link "Cotizar" at bounding box center [67, 203] width 106 height 22
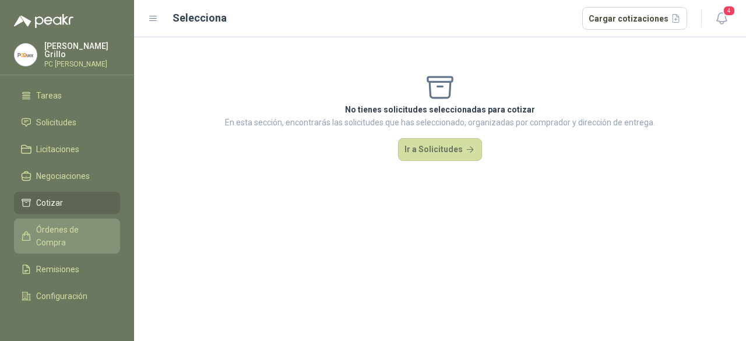
click at [52, 238] on span "Órdenes de Compra" at bounding box center [72, 236] width 73 height 26
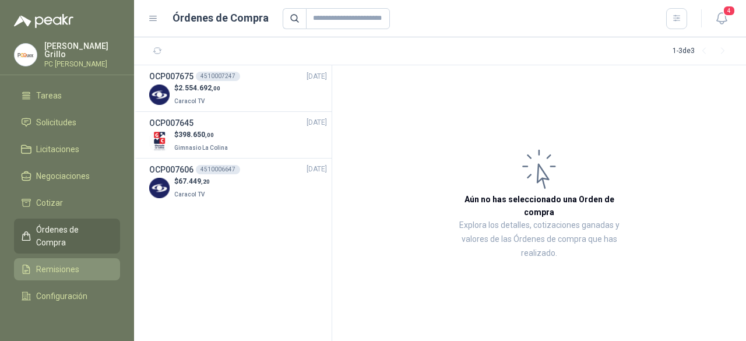
click at [70, 272] on span "Remisiones" at bounding box center [57, 269] width 43 height 13
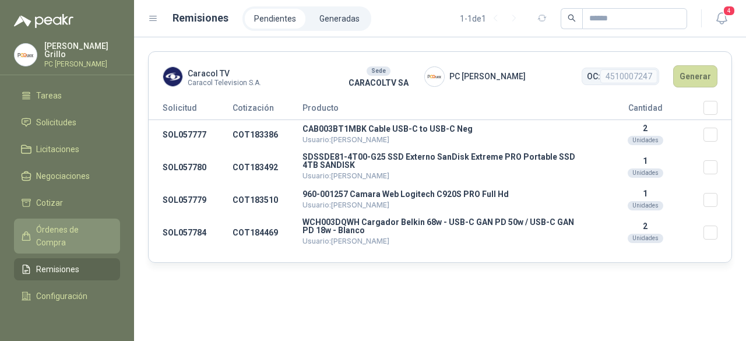
scroll to position [94, 0]
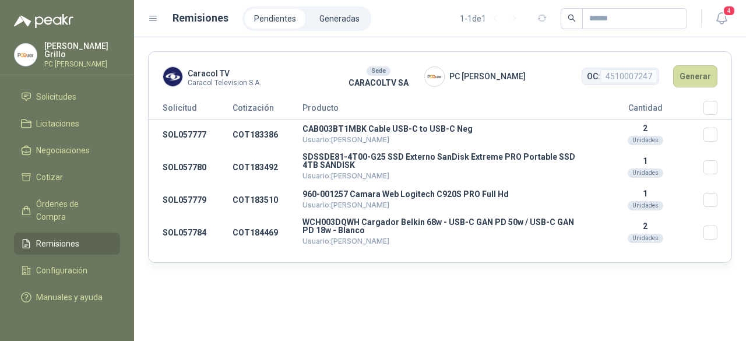
click at [63, 61] on p "PC [PERSON_NAME]" at bounding box center [82, 64] width 76 height 7
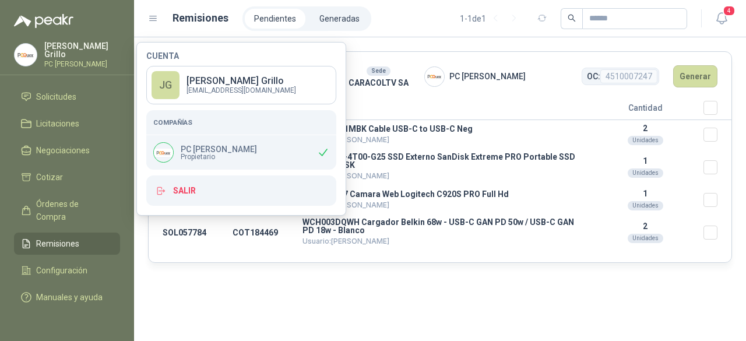
click at [63, 61] on p "PC [PERSON_NAME]" at bounding box center [82, 64] width 76 height 7
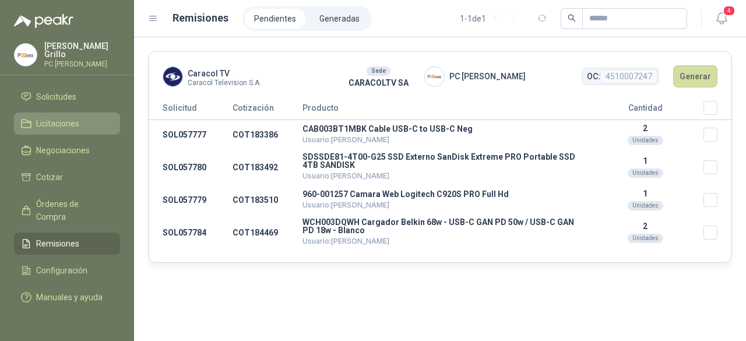
scroll to position [0, 0]
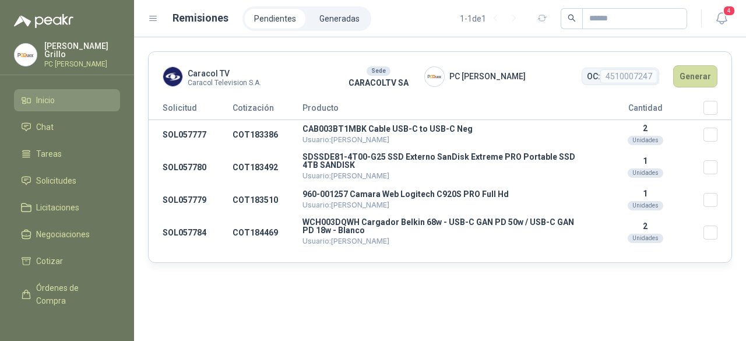
click at [49, 99] on span "Inicio" at bounding box center [45, 100] width 19 height 13
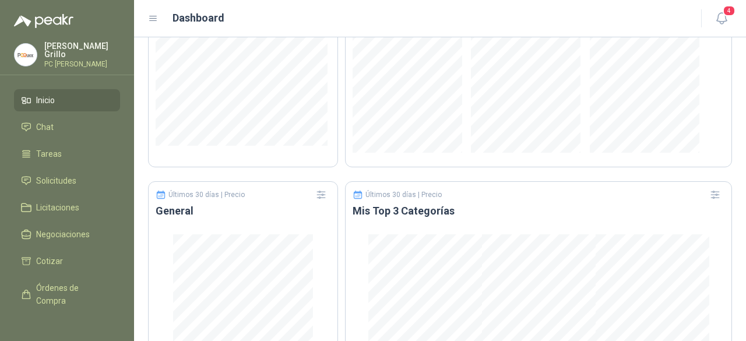
scroll to position [758, 0]
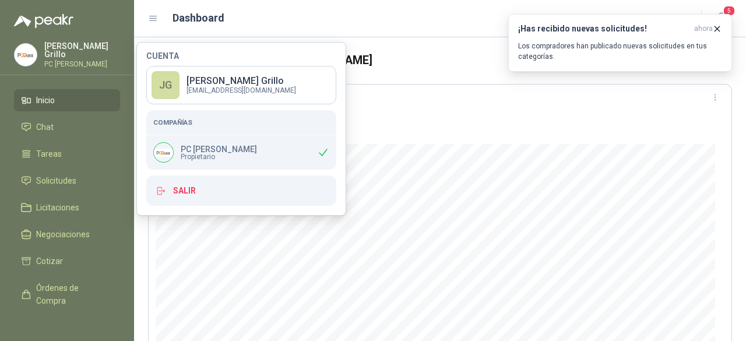
scroll to position [758, 0]
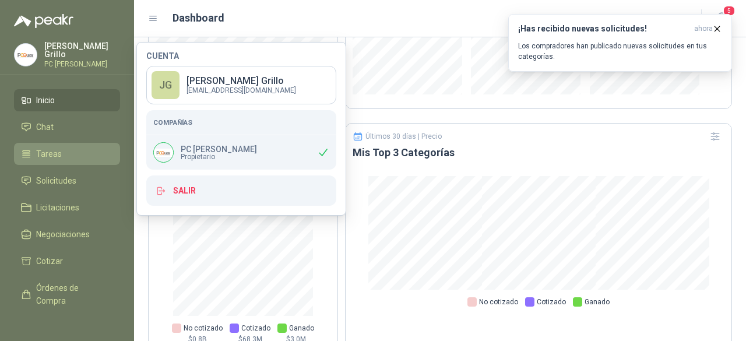
click at [73, 147] on li "Tareas" at bounding box center [67, 153] width 92 height 13
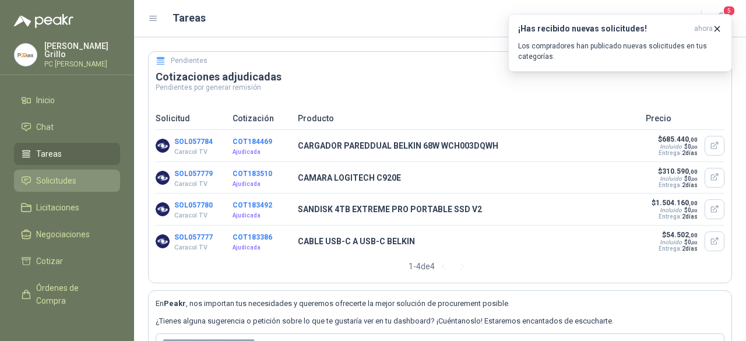
click at [63, 170] on link "Solicitudes" at bounding box center [67, 181] width 106 height 22
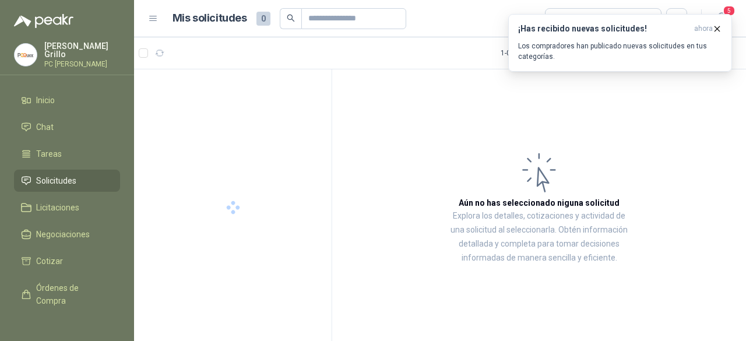
click at [57, 177] on span "Solicitudes" at bounding box center [56, 180] width 40 height 13
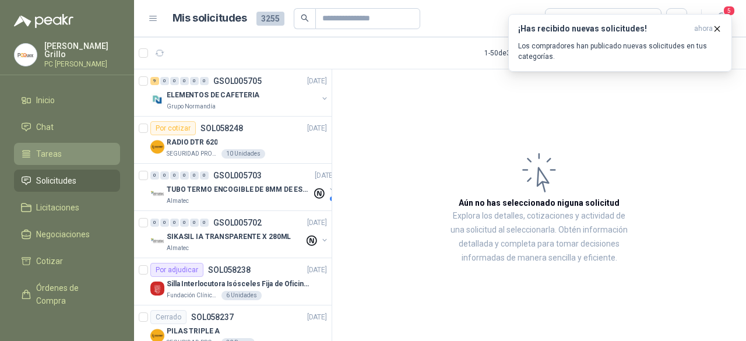
click at [50, 150] on span "Tareas" at bounding box center [49, 153] width 26 height 13
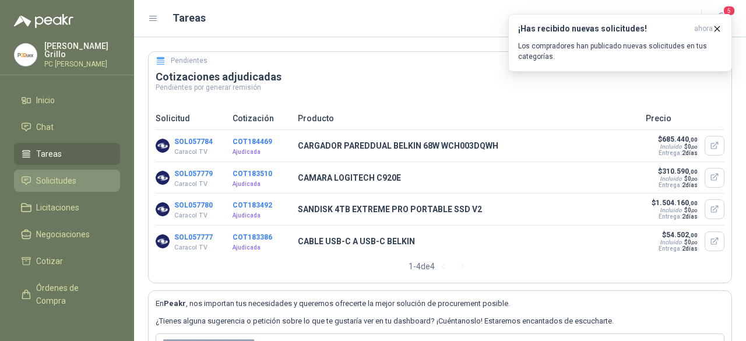
click at [43, 177] on span "Solicitudes" at bounding box center [56, 180] width 40 height 13
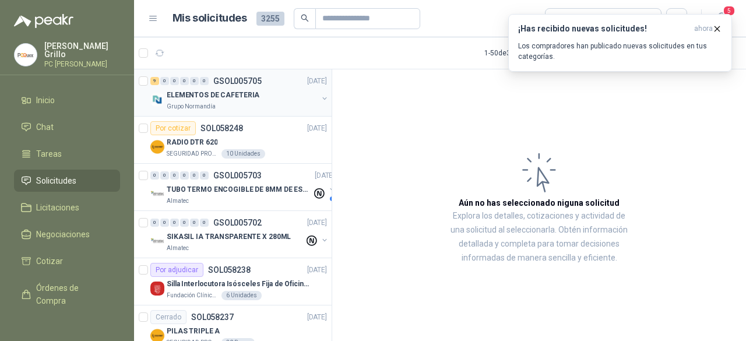
click at [224, 110] on div "Grupo Normandía" at bounding box center [242, 106] width 151 height 9
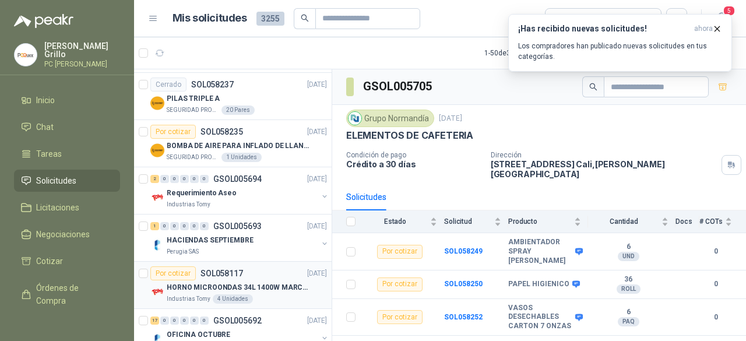
scroll to position [233, 0]
